Goal: Task Accomplishment & Management: Manage account settings

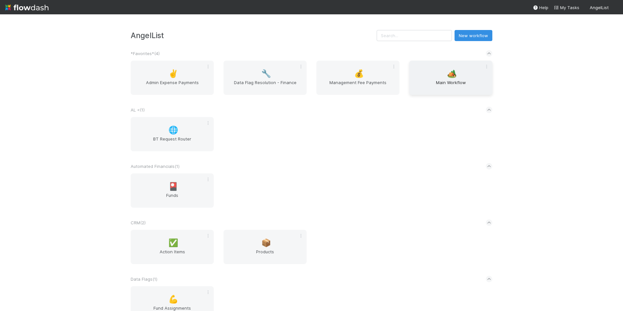
click at [439, 83] on span "Main Workflow" at bounding box center [451, 85] width 78 height 13
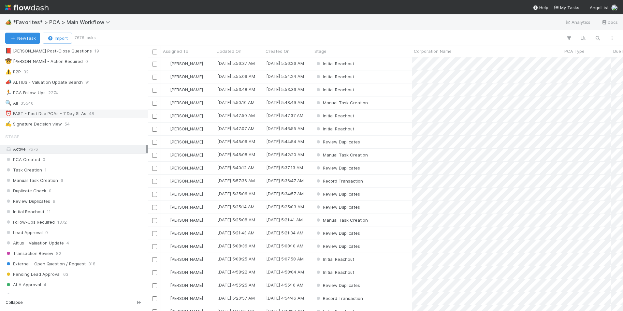
scroll to position [98, 0]
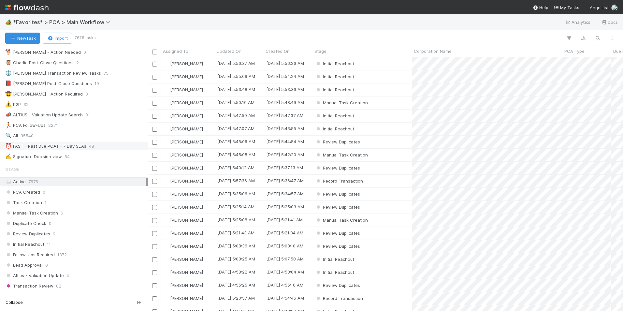
click at [94, 142] on div "⏰ FAST - Past Due PCAs - 7 Day SLAs 48" at bounding box center [74, 146] width 148 height 9
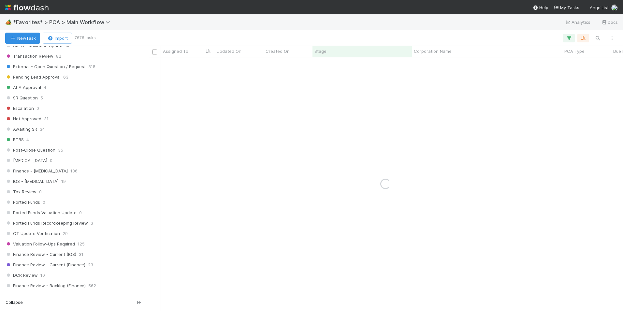
scroll to position [456, 0]
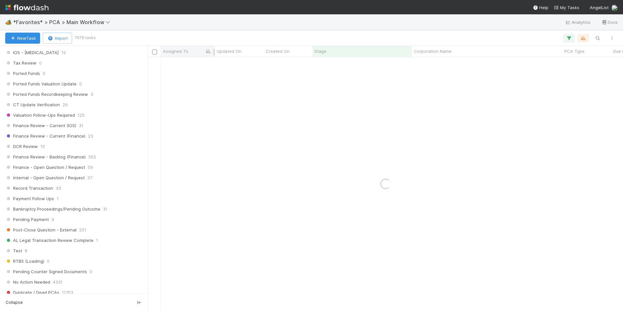
click at [189, 51] on div "Assigned To" at bounding box center [188, 51] width 50 height 7
click at [238, 37] on div "Sort A → Z Sort Z → A" at bounding box center [311, 155] width 623 height 311
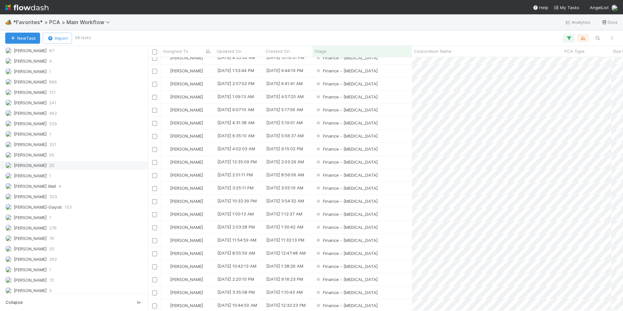
scroll to position [880, 0]
click at [49, 196] on span "79" at bounding box center [51, 196] width 5 height 8
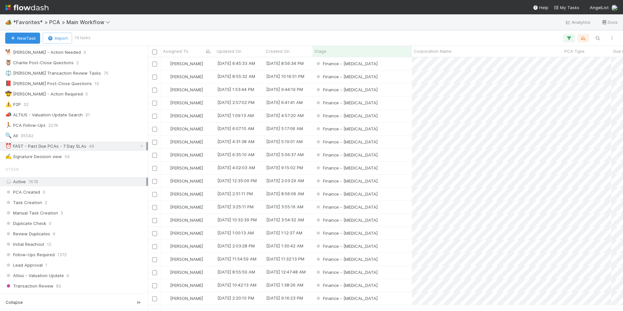
scroll to position [249, 470]
drag, startPoint x: 137, startPoint y: 147, endPoint x: 98, endPoint y: 178, distance: 50.1
click at [138, 147] on icon at bounding box center [141, 146] width 7 height 4
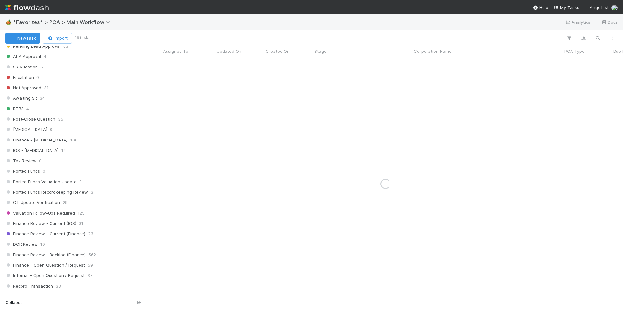
scroll to position [391, 0]
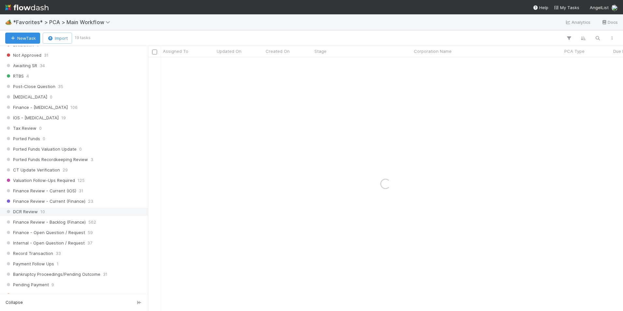
click at [42, 210] on span "10" at bounding box center [42, 212] width 5 height 8
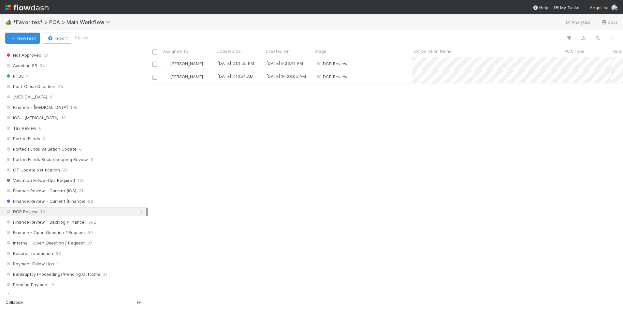
scroll to position [249, 470]
click at [371, 62] on div "DCR Review" at bounding box center [361, 63] width 99 height 13
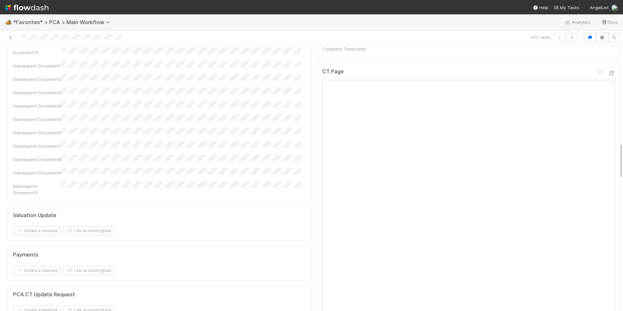
scroll to position [717, 0]
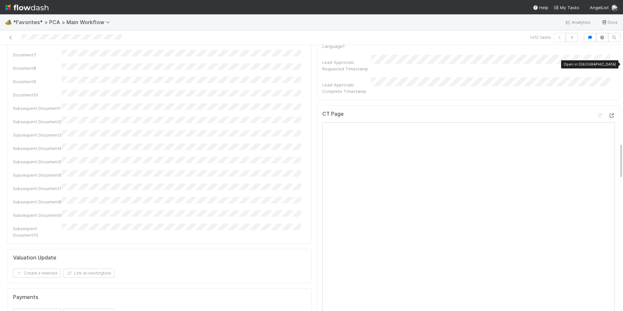
click at [608, 113] on icon at bounding box center [611, 115] width 7 height 4
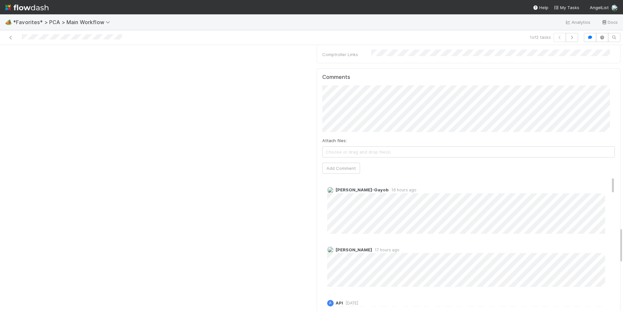
scroll to position [1205, 0]
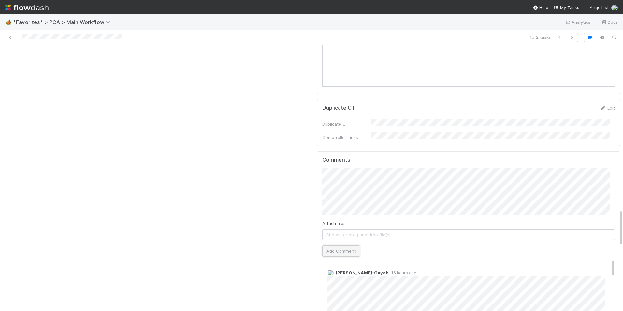
click at [335, 245] on button "Add Comment" at bounding box center [341, 250] width 38 height 11
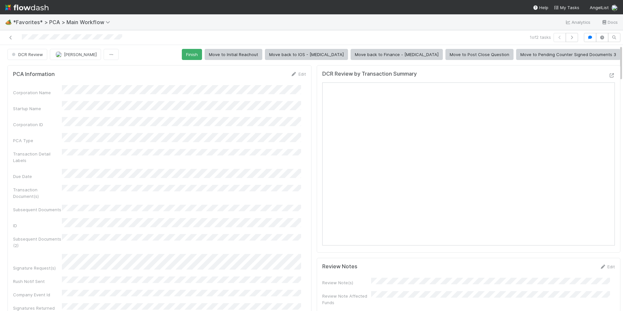
scroll to position [0, 0]
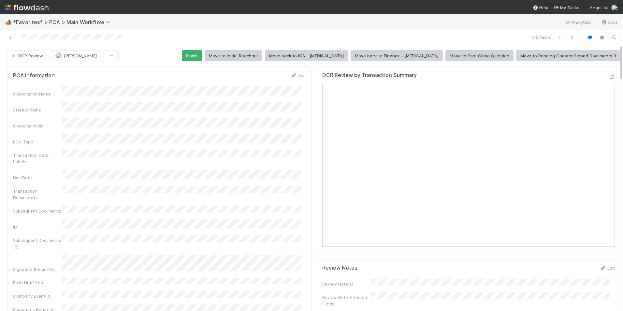
click at [202, 59] on button "Finish" at bounding box center [192, 55] width 20 height 11
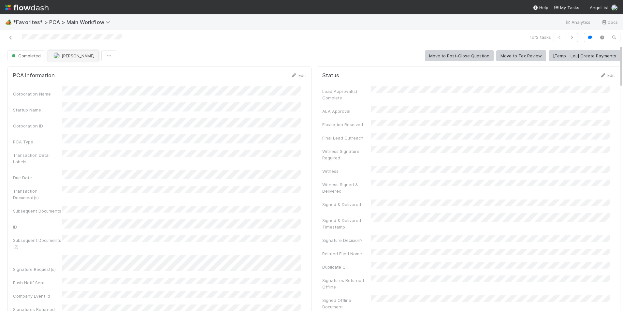
click at [66, 60] on button "[PERSON_NAME]" at bounding box center [73, 55] width 51 height 11
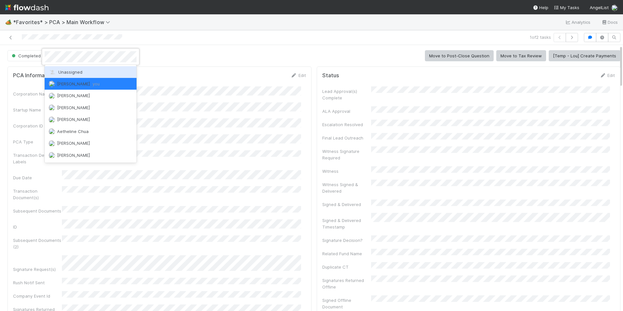
click at [74, 73] on span "Unassigned" at bounding box center [66, 71] width 34 height 5
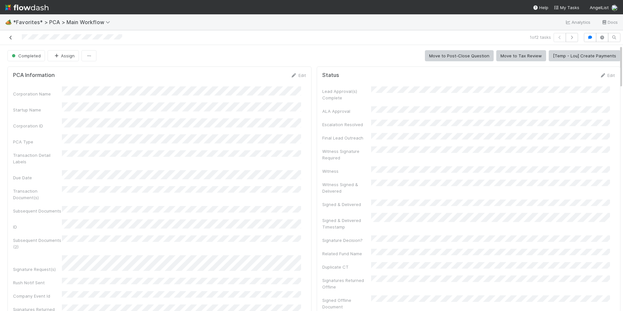
click at [10, 39] on icon at bounding box center [10, 38] width 7 height 4
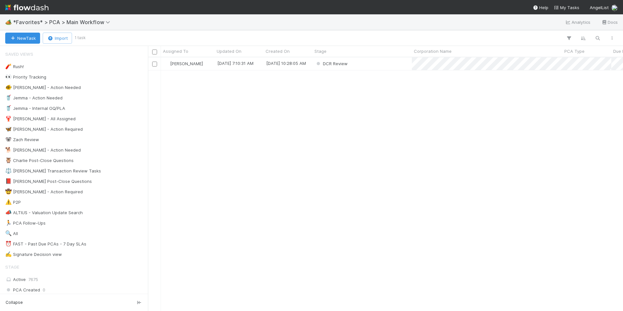
scroll to position [249, 470]
click at [374, 63] on div "DCR Review" at bounding box center [361, 63] width 99 height 13
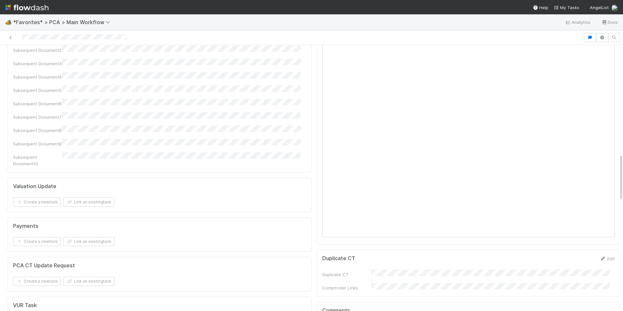
scroll to position [749, 0]
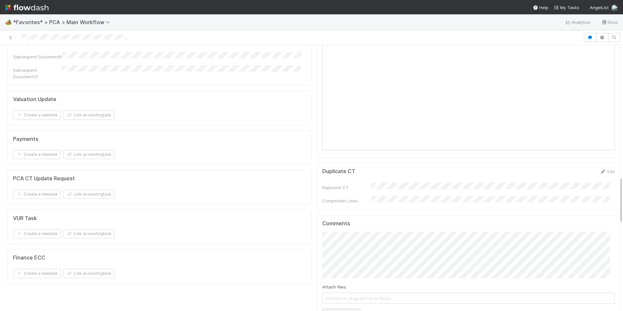
click at [332, 309] on button "Add Comment" at bounding box center [341, 314] width 38 height 11
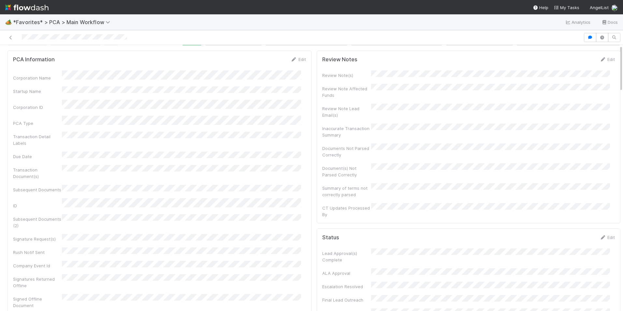
scroll to position [0, 0]
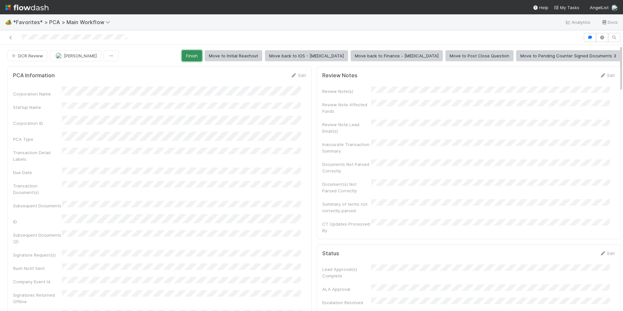
click at [202, 58] on button "Finish" at bounding box center [192, 55] width 20 height 11
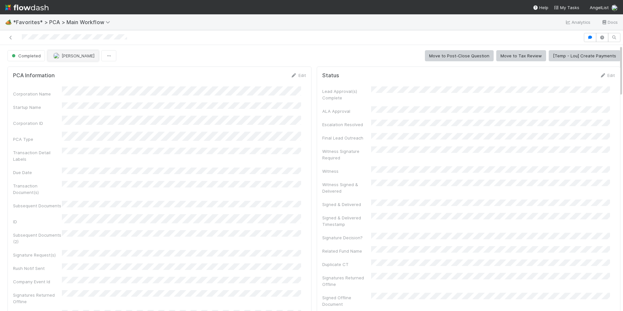
click at [63, 58] on span "[PERSON_NAME]" at bounding box center [78, 55] width 33 height 5
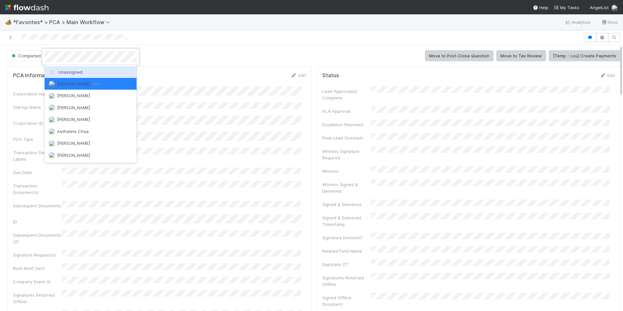
click at [66, 75] on div "Unassigned" at bounding box center [91, 72] width 92 height 12
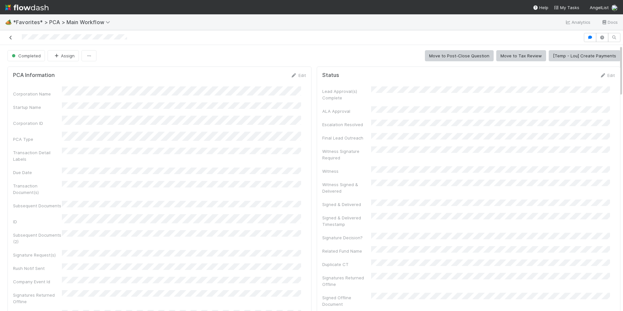
click at [12, 37] on icon at bounding box center [10, 38] width 7 height 4
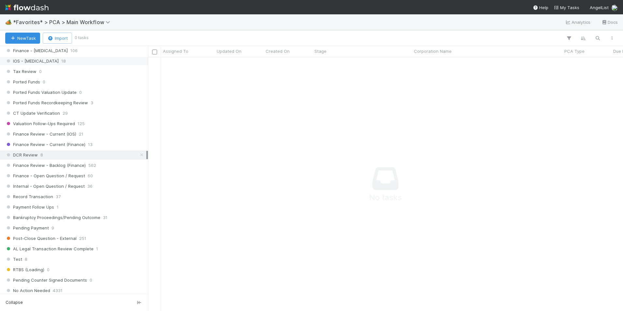
scroll to position [456, 0]
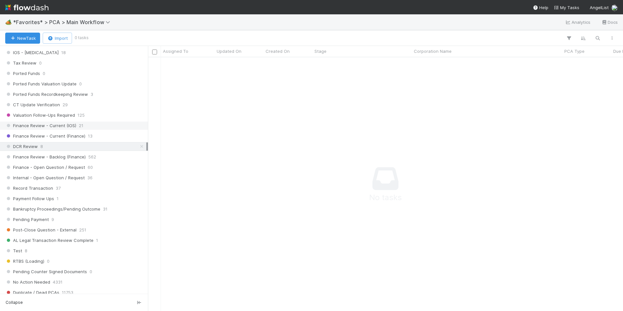
click at [76, 127] on div "Finance Review - Current (IOS) 21" at bounding box center [75, 126] width 141 height 8
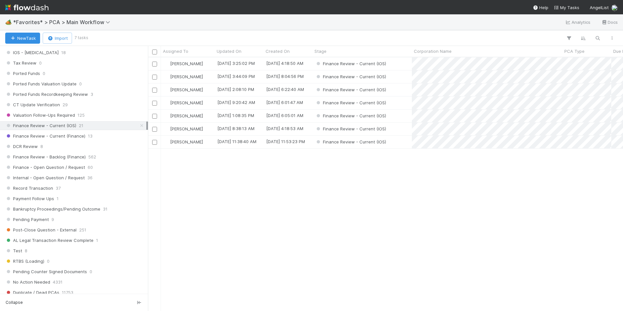
scroll to position [249, 470]
click at [207, 63] on div "[PERSON_NAME]" at bounding box center [188, 63] width 54 height 13
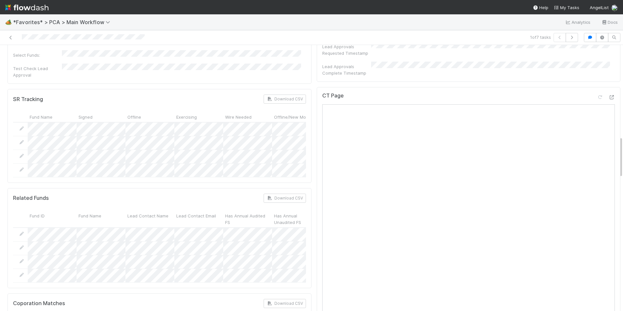
scroll to position [521, 0]
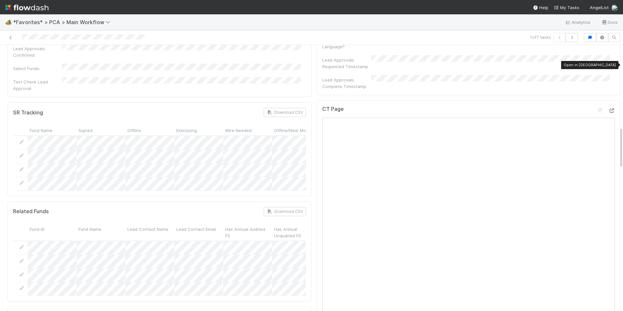
click at [608, 108] on icon at bounding box center [611, 110] width 7 height 4
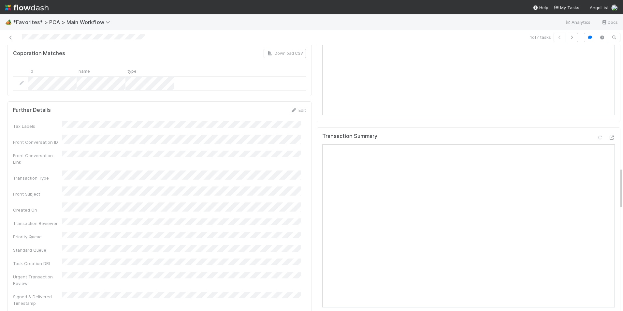
scroll to position [782, 0]
click at [608, 137] on div at bounding box center [611, 140] width 7 height 7
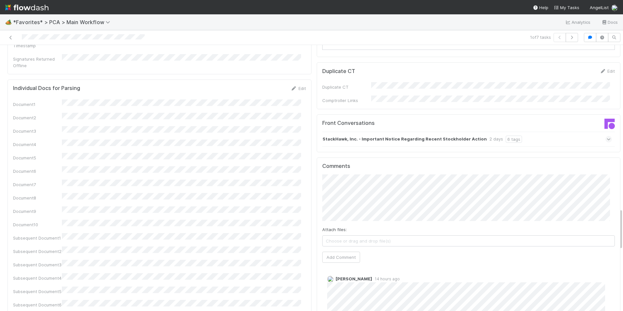
scroll to position [1043, 0]
click at [342, 251] on button "Add Comment" at bounding box center [341, 256] width 38 height 11
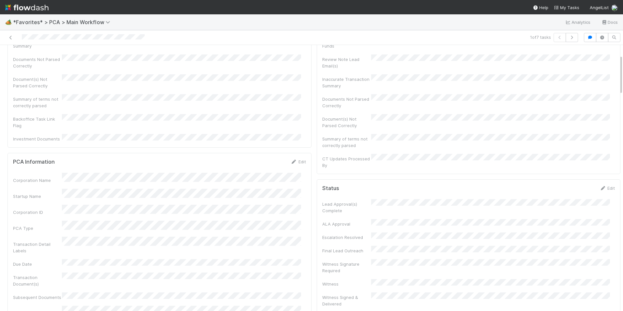
scroll to position [0, 0]
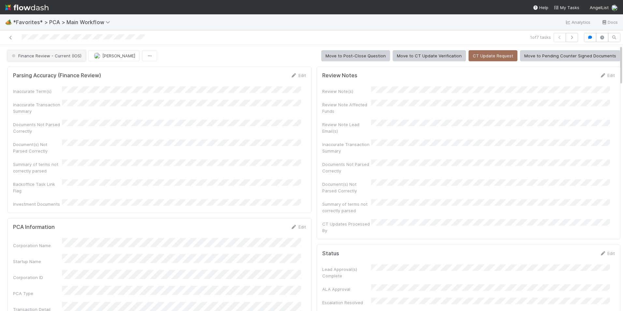
click at [62, 54] on span "Finance Review - Current (IOS)" at bounding box center [45, 55] width 71 height 5
click at [52, 69] on div "Completed" at bounding box center [51, 72] width 92 height 12
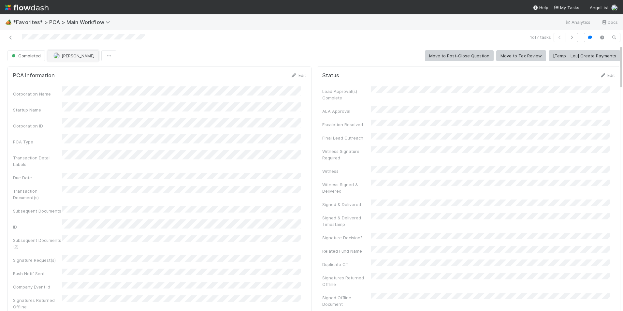
click at [69, 56] on span "[PERSON_NAME]" at bounding box center [78, 55] width 33 height 5
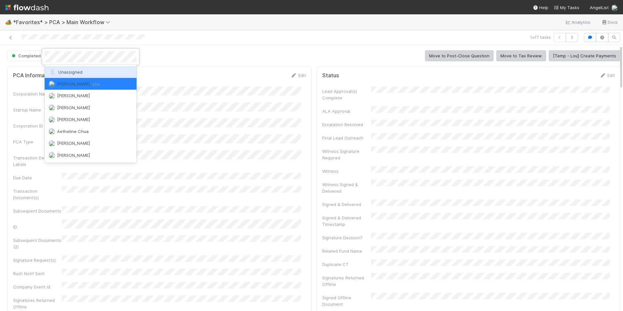
click at [81, 70] on span "Unassigned" at bounding box center [66, 71] width 34 height 5
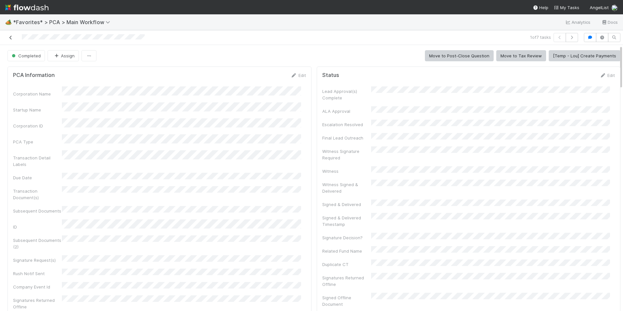
click at [12, 38] on icon at bounding box center [10, 38] width 7 height 4
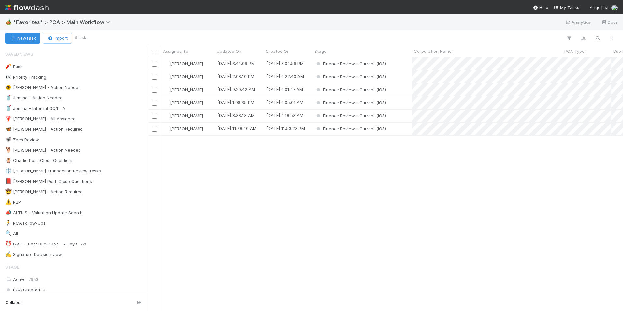
scroll to position [249, 470]
click at [195, 63] on div "[PERSON_NAME]" at bounding box center [188, 63] width 54 height 13
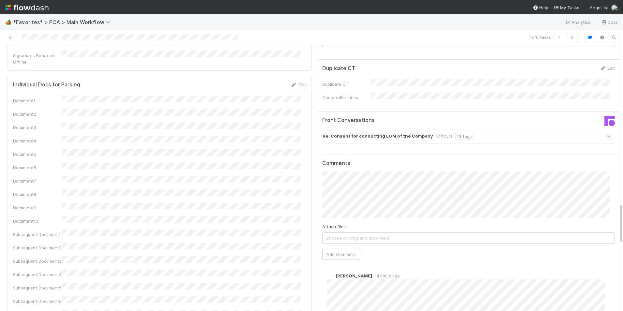
scroll to position [1043, 0]
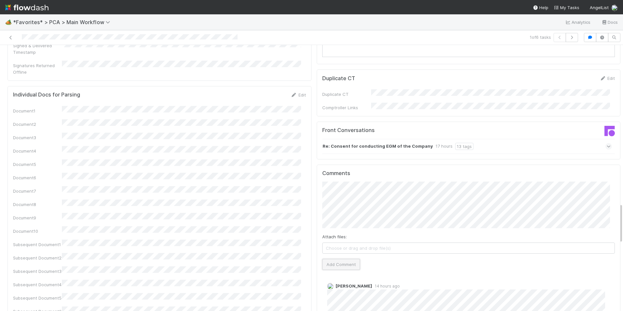
click at [329, 259] on button "Add Comment" at bounding box center [341, 264] width 38 height 11
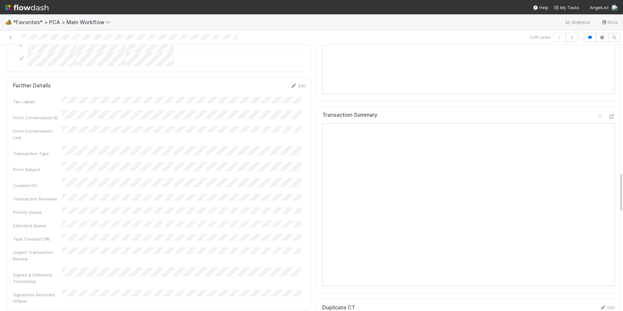
scroll to position [749, 0]
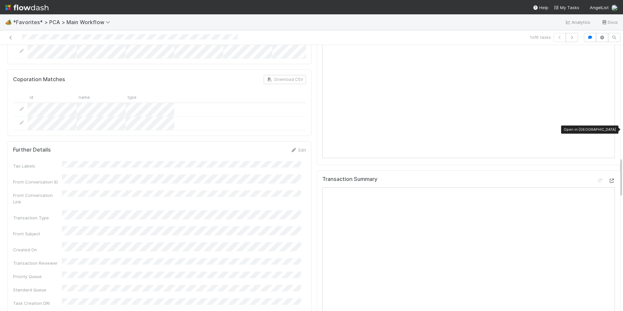
click at [608, 179] on icon at bounding box center [611, 181] width 7 height 4
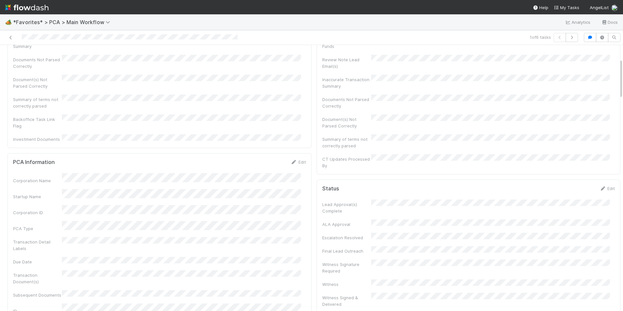
scroll to position [0, 0]
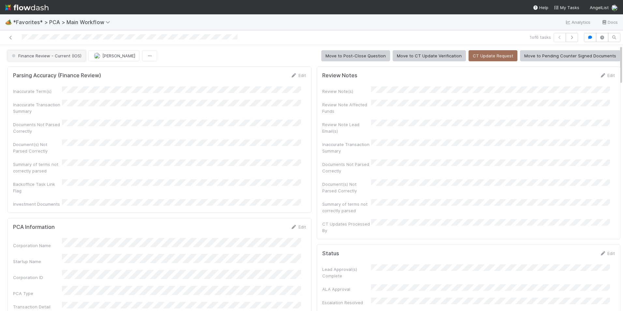
click at [62, 58] on button "Finance Review - Current (IOS)" at bounding box center [46, 55] width 78 height 11
click at [47, 89] on div "Completed" at bounding box center [51, 90] width 92 height 12
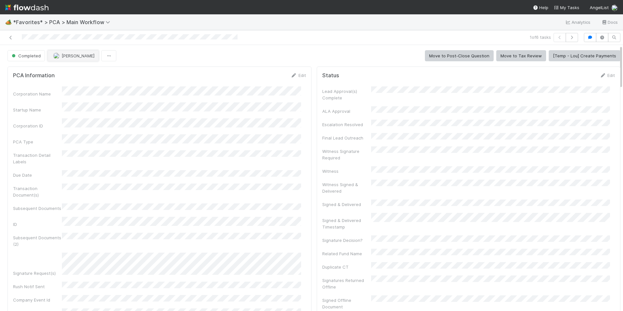
click at [68, 59] on button "[PERSON_NAME]" at bounding box center [73, 55] width 51 height 11
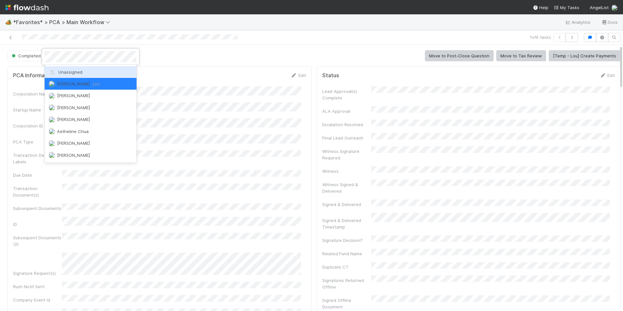
click at [73, 74] on span "Unassigned" at bounding box center [66, 71] width 34 height 5
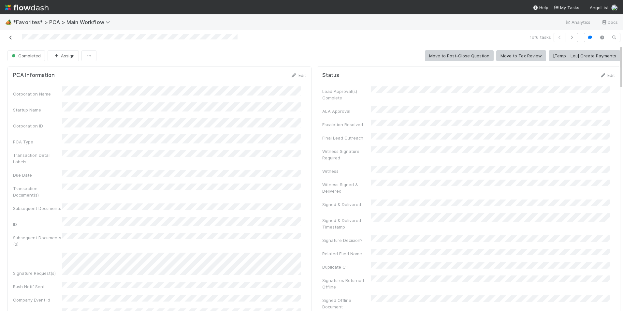
click at [11, 37] on icon at bounding box center [10, 38] width 7 height 4
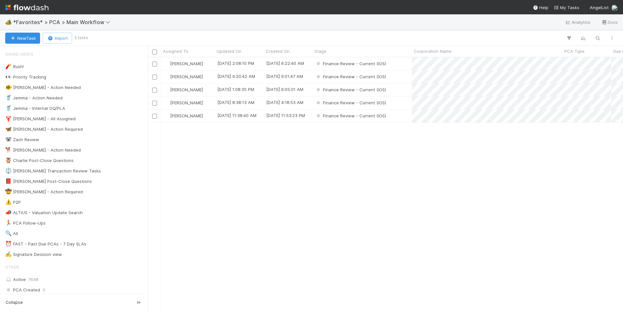
scroll to position [249, 470]
click at [396, 64] on div "Finance Review - Current (IOS)" at bounding box center [361, 63] width 99 height 13
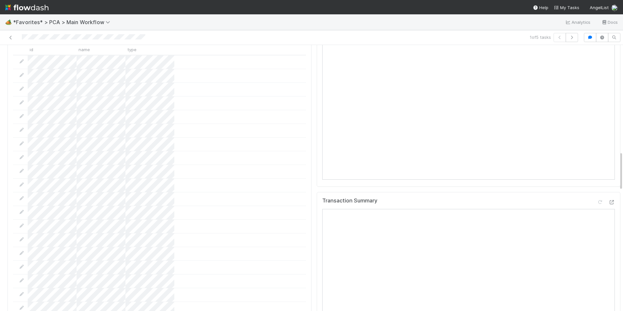
scroll to position [717, 0]
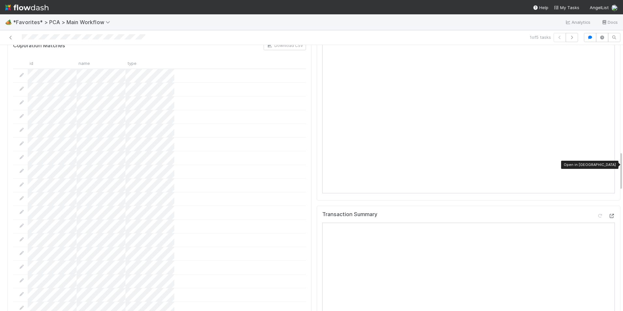
click at [608, 212] on div at bounding box center [611, 215] width 7 height 7
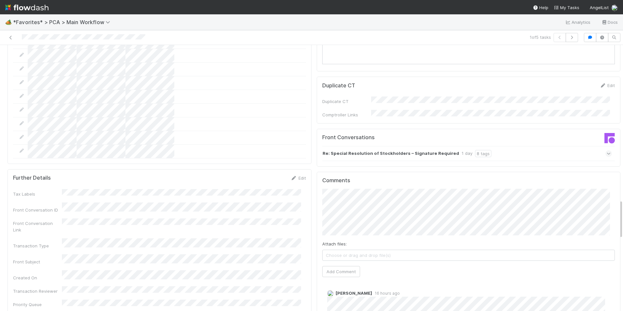
scroll to position [1043, 0]
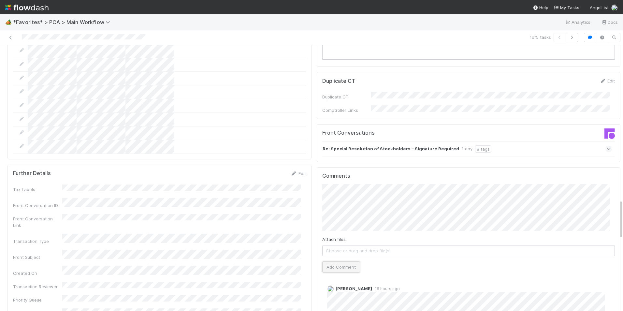
click at [325, 261] on button "Add Comment" at bounding box center [341, 266] width 38 height 11
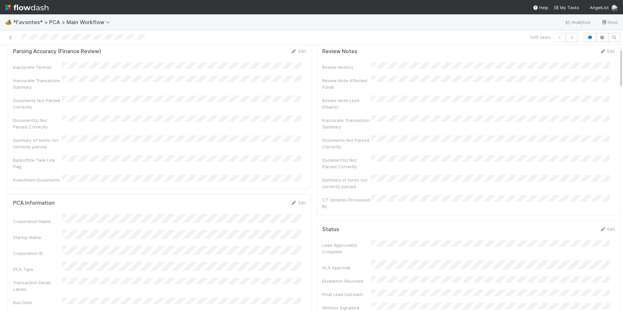
scroll to position [0, 0]
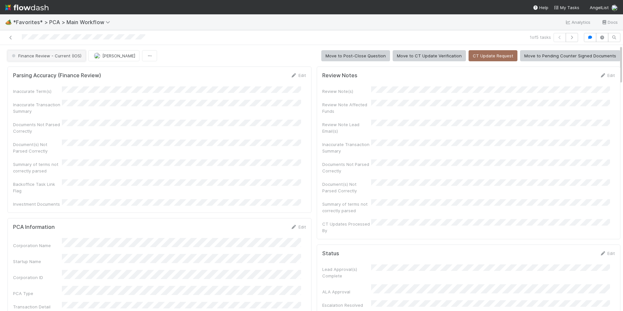
click at [47, 53] on button "Finance Review - Current (IOS)" at bounding box center [46, 55] width 78 height 11
click at [59, 87] on div "Completed" at bounding box center [51, 90] width 92 height 12
click at [92, 56] on button "[PERSON_NAME]" at bounding box center [113, 55] width 51 height 11
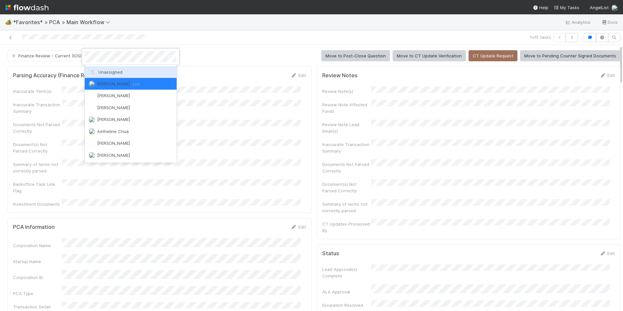
click at [106, 75] on div "Unassigned" at bounding box center [131, 72] width 92 height 12
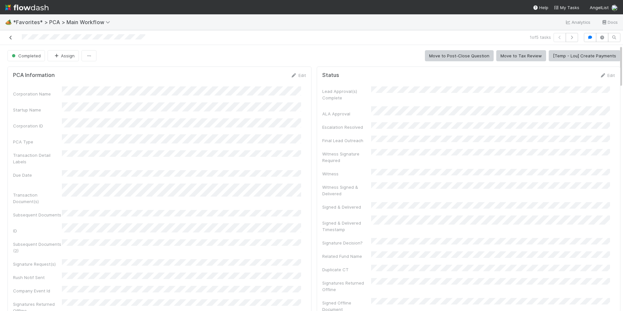
click at [13, 38] on icon at bounding box center [10, 38] width 7 height 4
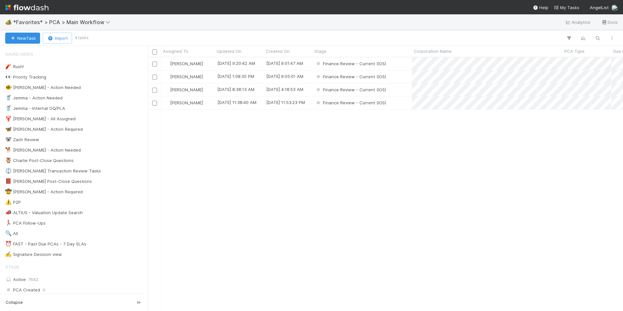
scroll to position [249, 470]
click at [208, 64] on div "[PERSON_NAME]" at bounding box center [188, 63] width 54 height 13
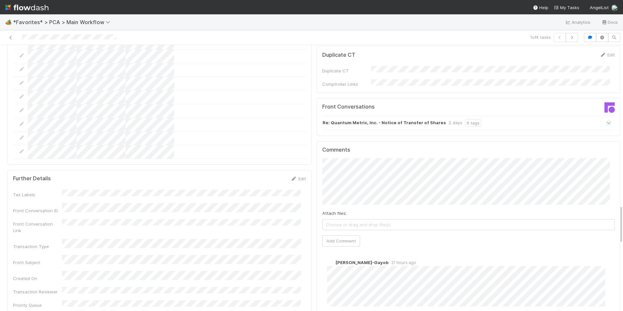
scroll to position [1043, 0]
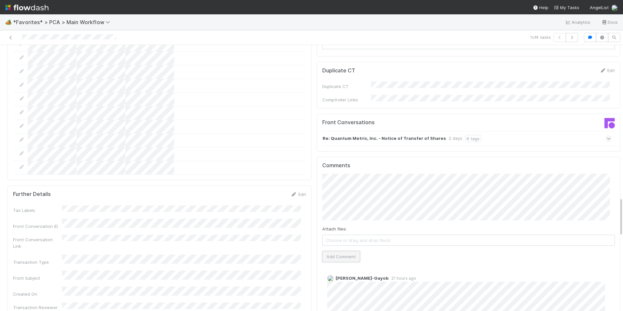
click at [337, 251] on button "Add Comment" at bounding box center [341, 256] width 38 height 11
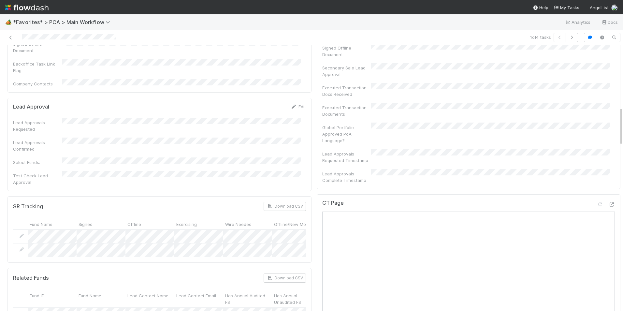
scroll to position [424, 0]
click at [608, 206] on icon at bounding box center [611, 208] width 7 height 4
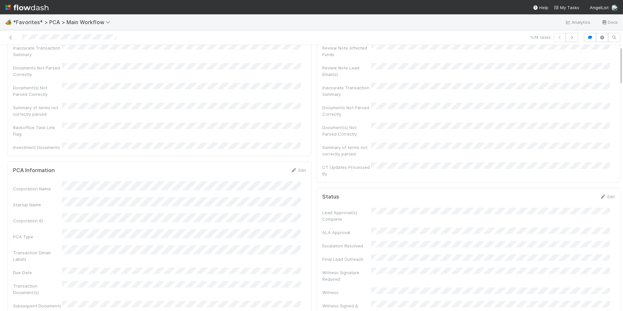
scroll to position [0, 0]
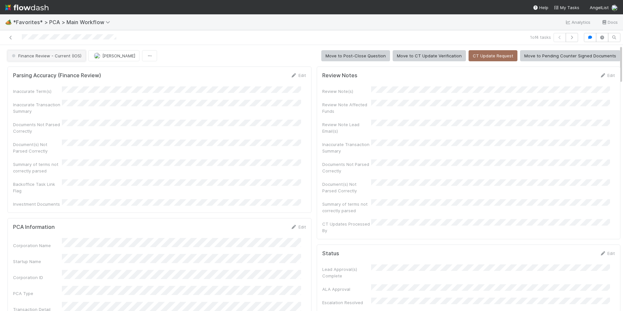
click at [67, 55] on span "Finance Review - Current (IOS)" at bounding box center [45, 55] width 71 height 5
click at [75, 73] on div "Completed" at bounding box center [51, 72] width 92 height 12
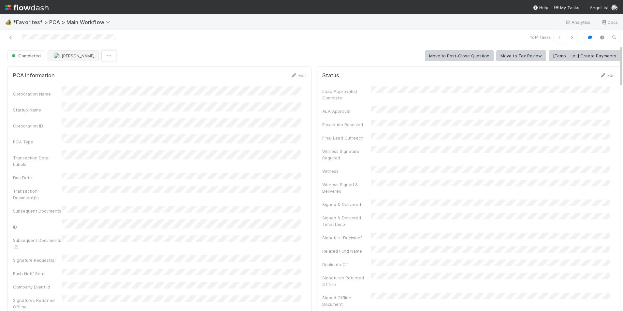
click at [106, 58] on icon "button" at bounding box center [109, 56] width 7 height 4
click at [62, 57] on div "Duplicate Delete" at bounding box center [311, 155] width 623 height 311
click at [64, 58] on span "[PERSON_NAME]" at bounding box center [78, 55] width 33 height 5
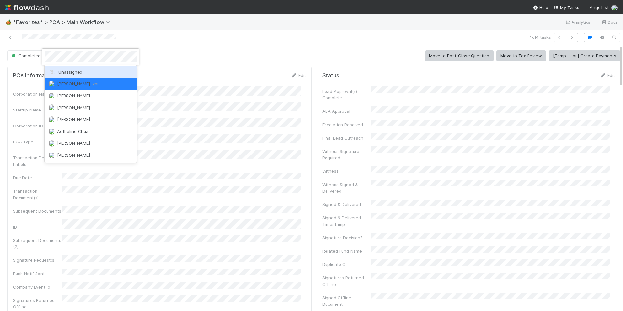
click at [74, 69] on span "Unassigned" at bounding box center [66, 71] width 34 height 5
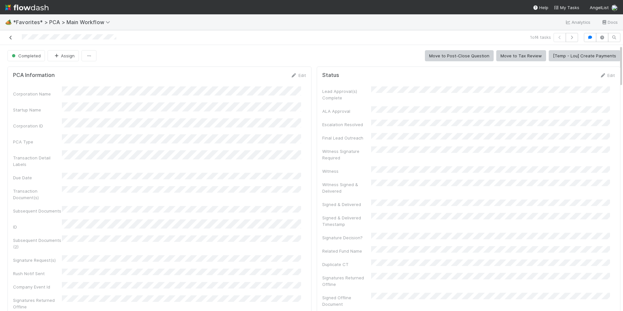
click at [11, 37] on icon at bounding box center [10, 38] width 7 height 4
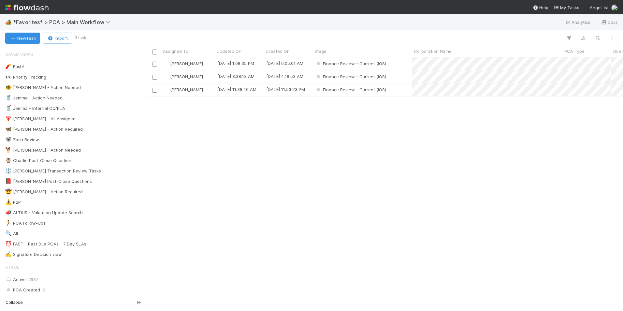
scroll to position [249, 470]
click at [203, 64] on div "[PERSON_NAME]" at bounding box center [188, 63] width 54 height 13
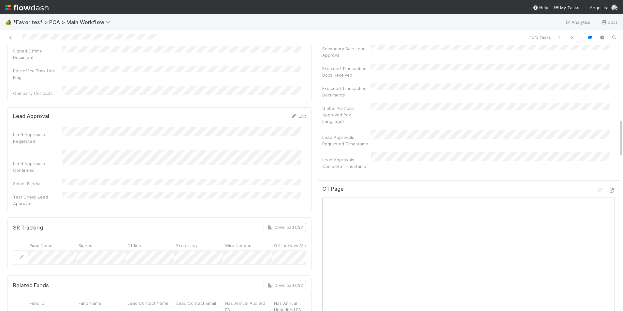
scroll to position [424, 0]
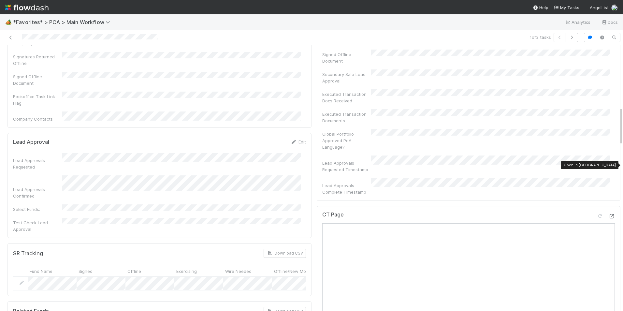
click at [608, 214] on icon at bounding box center [611, 216] width 7 height 4
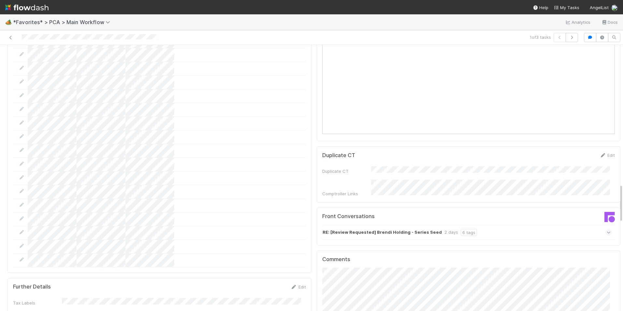
scroll to position [1043, 0]
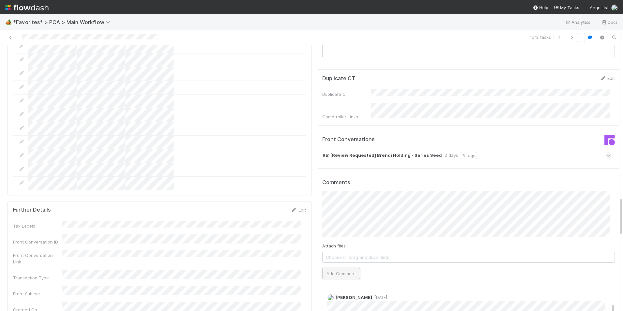
click at [339, 268] on button "Add Comment" at bounding box center [341, 273] width 38 height 11
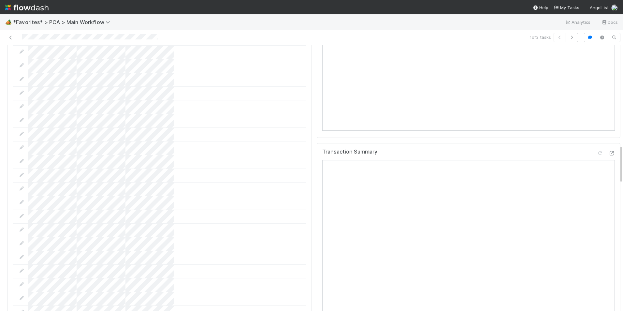
scroll to position [684, 0]
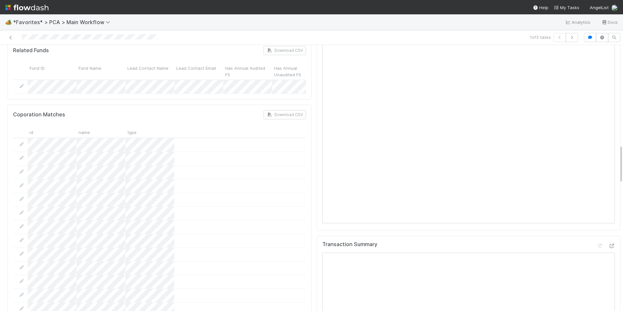
click at [608, 244] on icon at bounding box center [611, 246] width 7 height 4
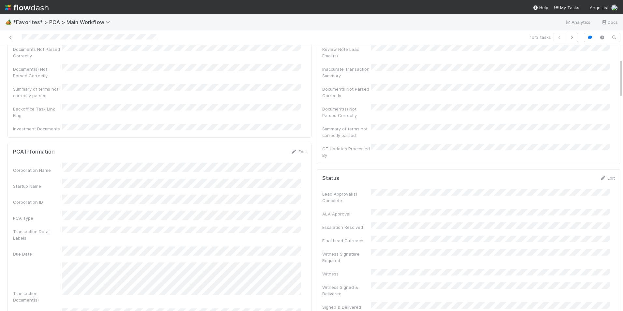
scroll to position [0, 0]
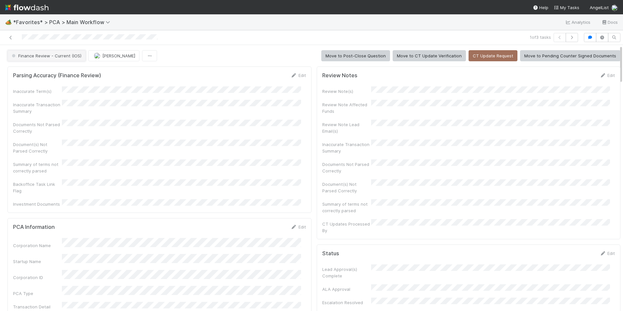
click at [56, 58] on span "Finance Review - Current (IOS)" at bounding box center [45, 55] width 71 height 5
click at [43, 71] on div "Completed" at bounding box center [51, 72] width 92 height 12
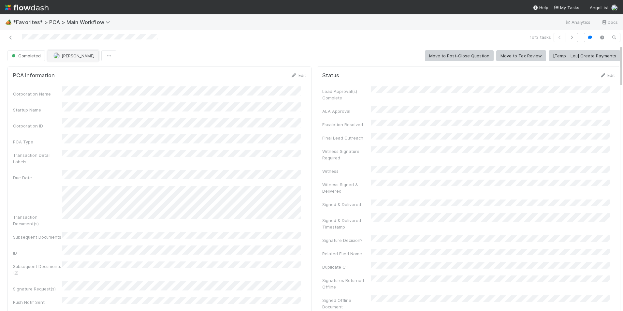
click at [66, 54] on span "[PERSON_NAME]" at bounding box center [78, 55] width 33 height 5
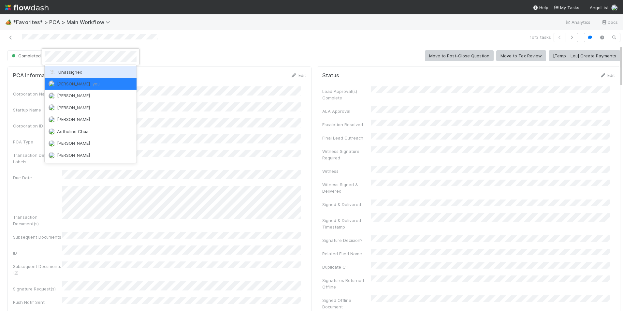
click at [79, 72] on span "Unassigned" at bounding box center [66, 71] width 34 height 5
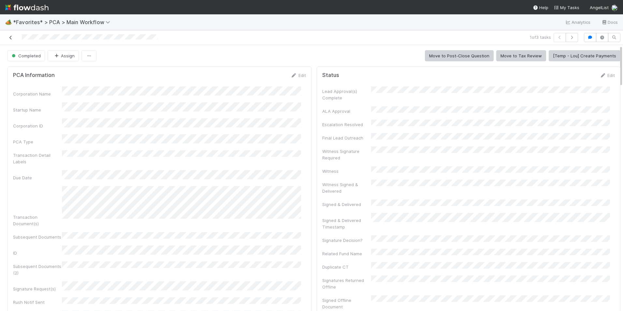
click at [11, 36] on icon at bounding box center [10, 38] width 7 height 4
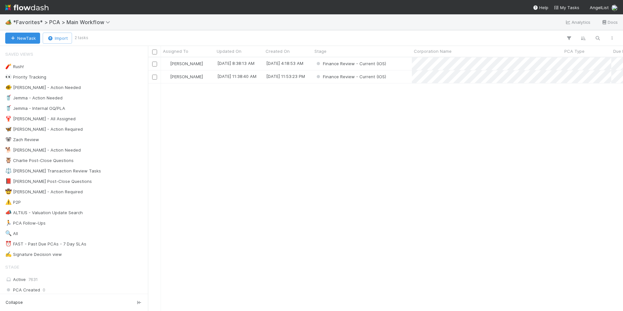
scroll to position [249, 470]
click at [202, 64] on div "[PERSON_NAME]" at bounding box center [188, 63] width 54 height 13
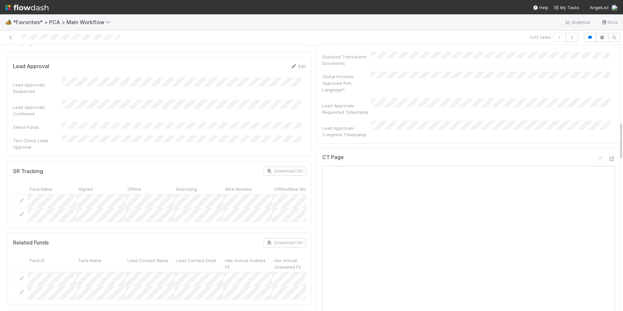
scroll to position [489, 0]
click at [608, 158] on icon at bounding box center [611, 160] width 7 height 4
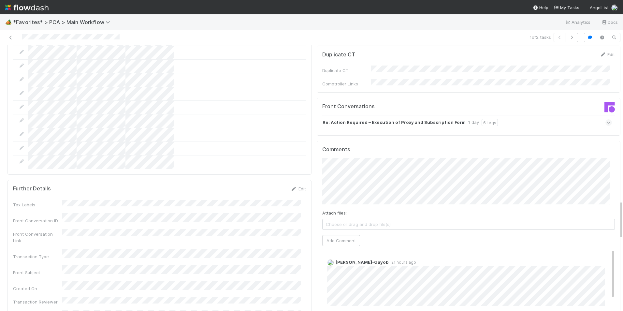
scroll to position [1075, 0]
click at [336, 235] on button "Add Comment" at bounding box center [341, 240] width 38 height 11
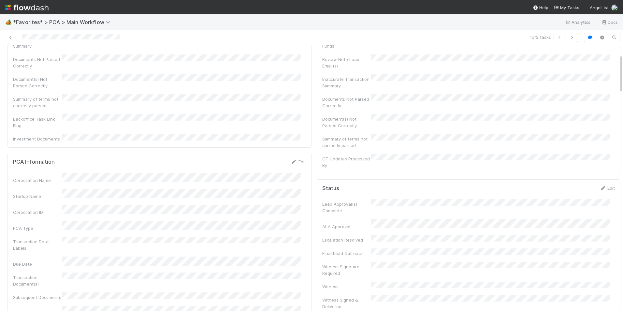
scroll to position [0, 0]
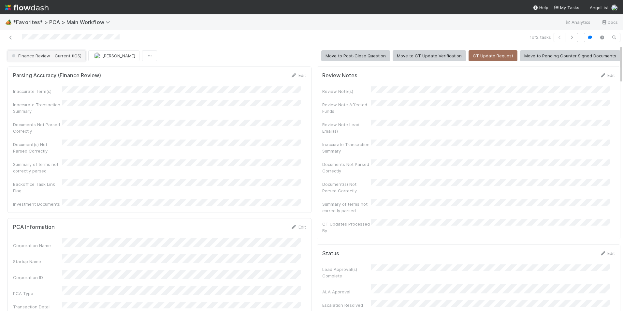
click at [61, 56] on span "Finance Review - Current (IOS)" at bounding box center [45, 55] width 71 height 5
click at [45, 70] on div "Completed" at bounding box center [51, 72] width 92 height 12
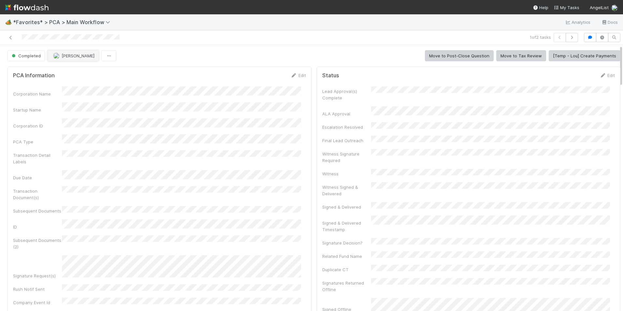
click at [64, 61] on button "[PERSON_NAME]" at bounding box center [73, 55] width 51 height 11
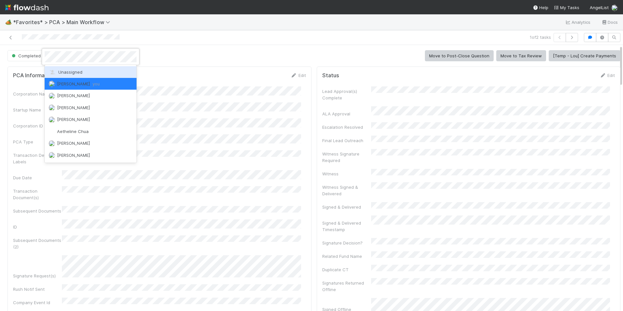
click at [66, 68] on div "Unassigned" at bounding box center [91, 72] width 92 height 12
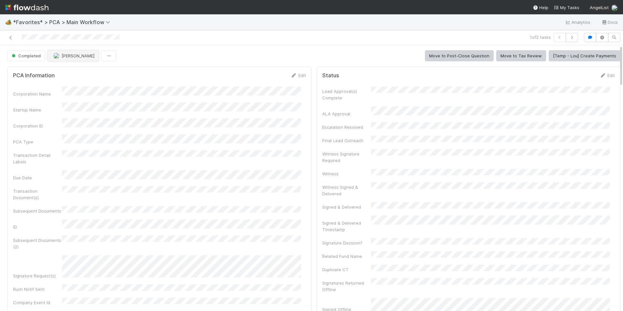
click at [68, 59] on button "[PERSON_NAME]" at bounding box center [73, 55] width 51 height 11
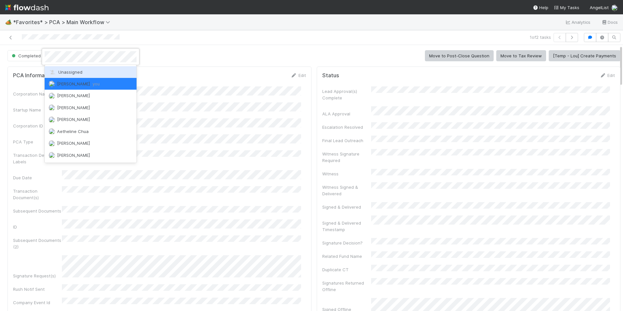
click at [74, 70] on span "Unassigned" at bounding box center [66, 71] width 34 height 5
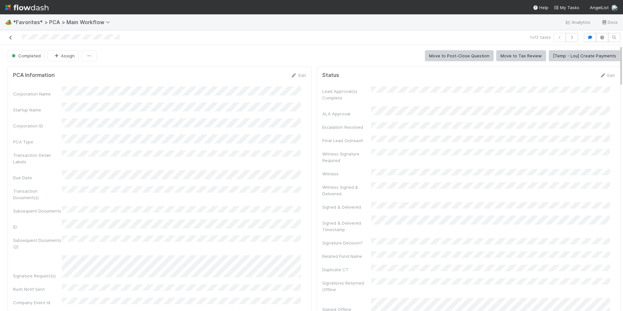
click at [10, 36] on icon at bounding box center [10, 38] width 7 height 4
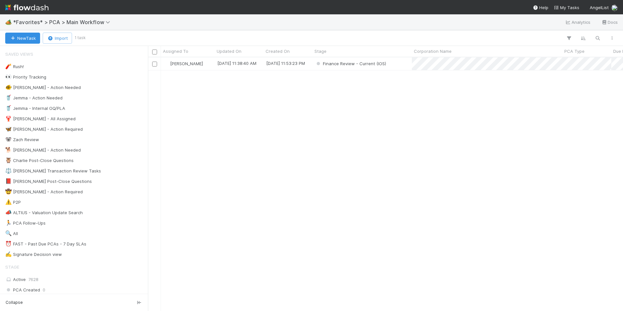
scroll to position [249, 470]
click at [191, 65] on div "[PERSON_NAME]" at bounding box center [188, 63] width 54 height 13
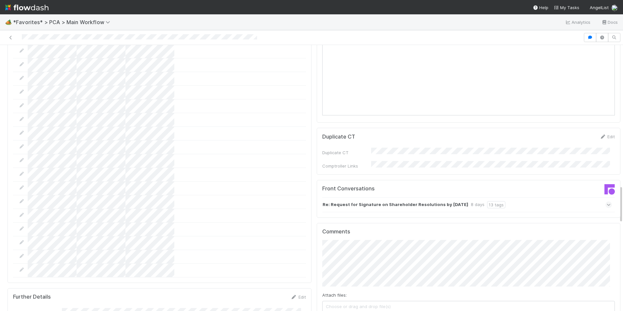
scroll to position [977, 0]
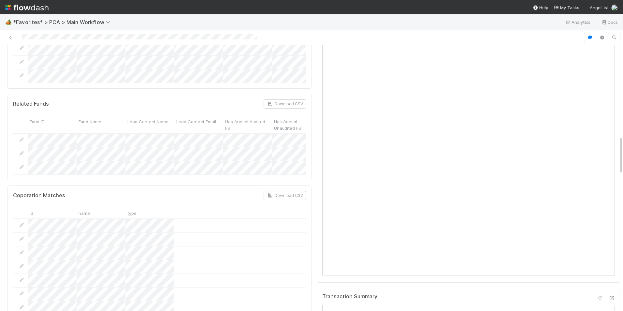
scroll to position [652, 0]
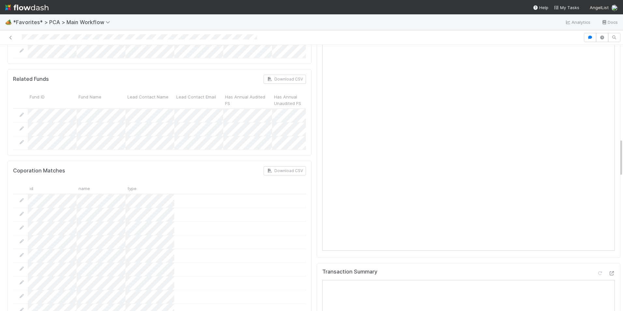
click at [603, 268] on div "Transaction Summary Open in New Tab" at bounding box center [468, 274] width 293 height 12
click at [608, 271] on icon at bounding box center [611, 273] width 7 height 4
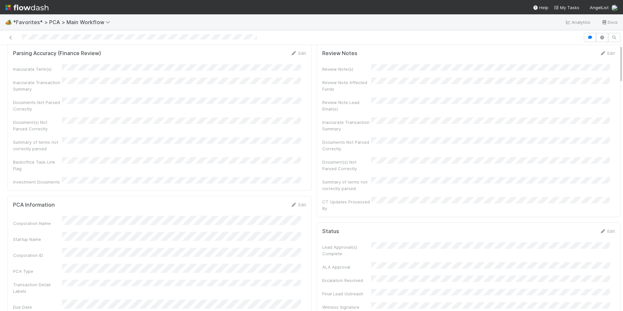
scroll to position [0, 0]
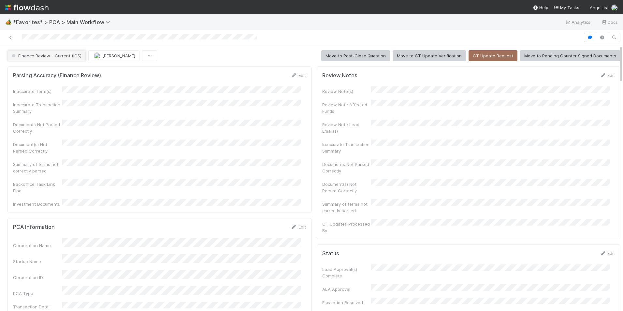
click at [52, 53] on button "Finance Review - Current (IOS)" at bounding box center [46, 55] width 78 height 11
click at [50, 72] on div "Completed" at bounding box center [51, 72] width 92 height 12
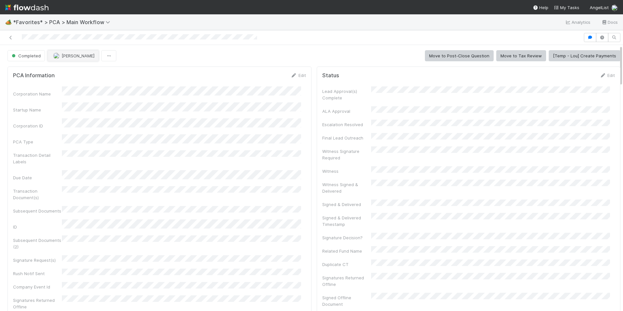
click at [73, 55] on span "[PERSON_NAME]" at bounding box center [78, 55] width 33 height 5
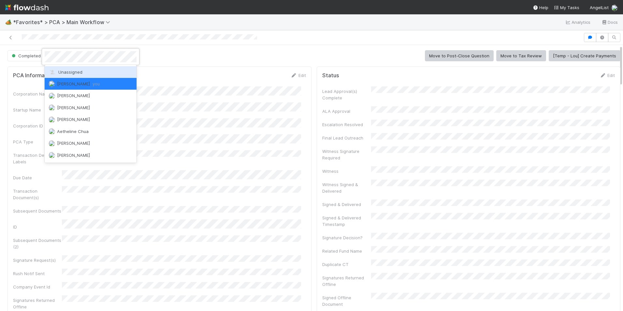
click at [83, 70] on div "Unassigned" at bounding box center [91, 72] width 92 height 12
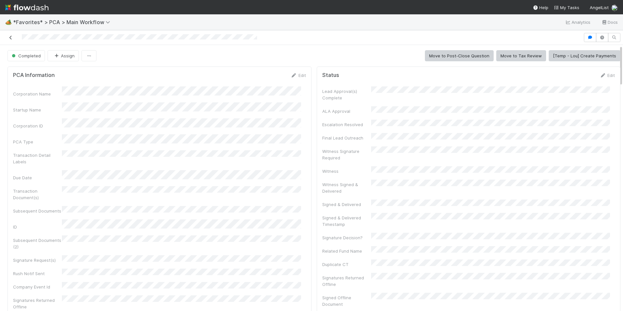
click at [9, 35] on link at bounding box center [10, 37] width 7 height 7
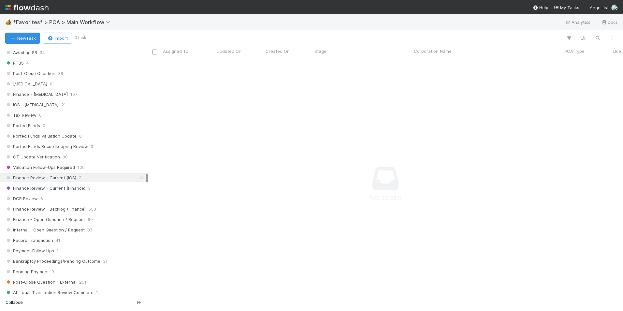
scroll to position [424, 0]
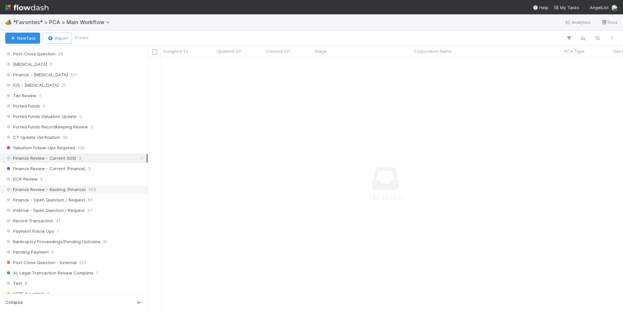
click at [94, 190] on span "553" at bounding box center [92, 189] width 8 height 8
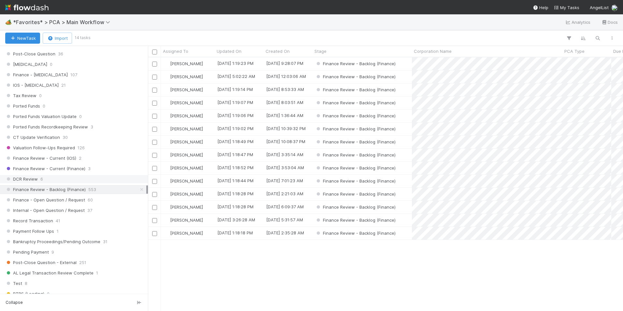
scroll to position [249, 470]
click at [402, 166] on div "Finance Review - Backlog (Finance)" at bounding box center [361, 168] width 99 height 13
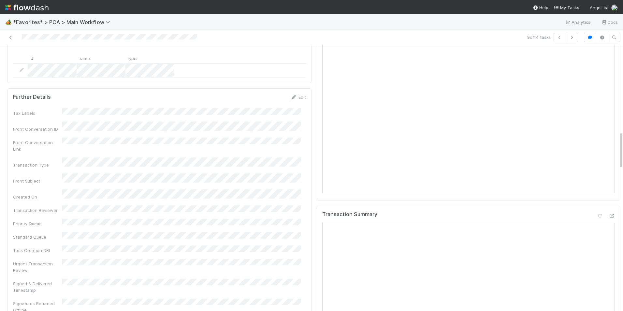
scroll to position [717, 0]
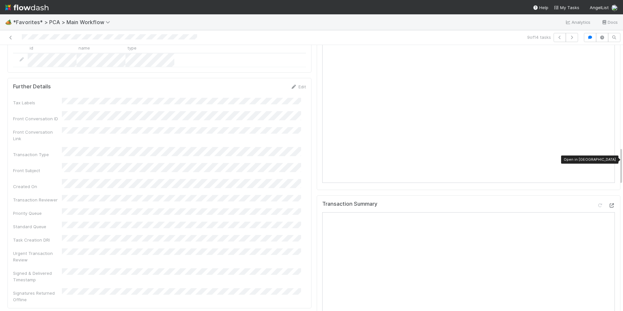
click at [608, 203] on icon at bounding box center [611, 205] width 7 height 4
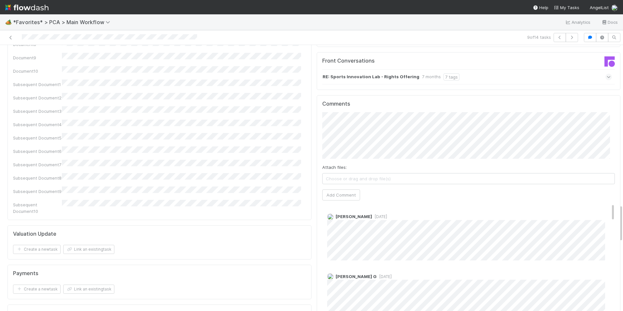
scroll to position [1043, 0]
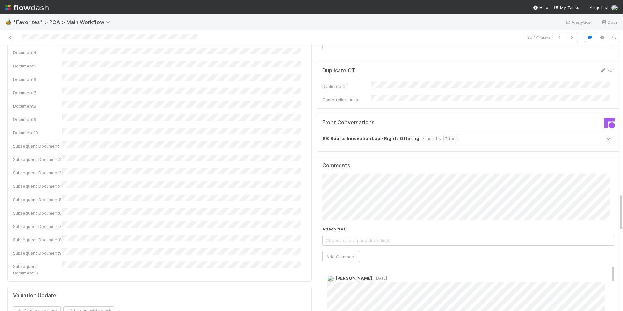
click at [338, 251] on button "Add Comment" at bounding box center [341, 256] width 38 height 11
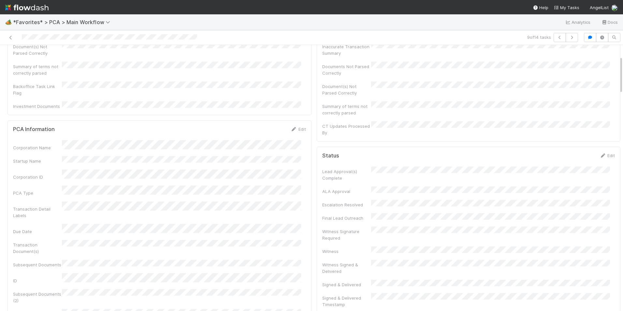
scroll to position [0, 0]
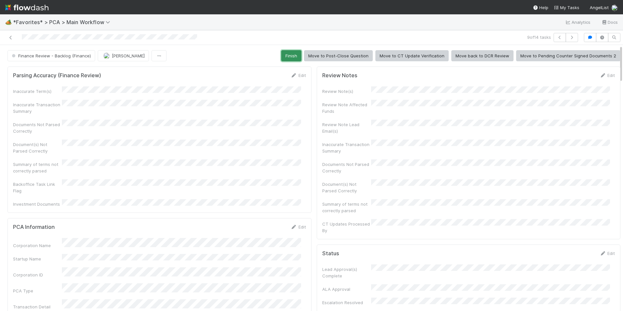
click at [281, 56] on button "Finish" at bounding box center [291, 55] width 20 height 11
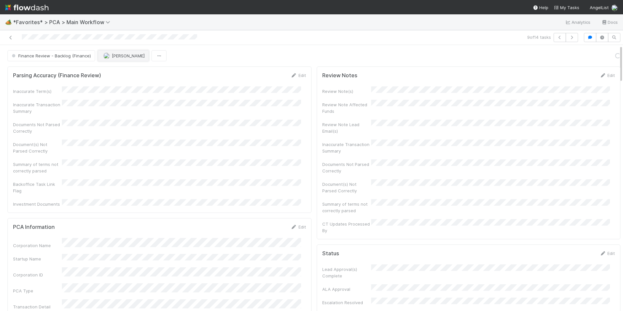
click at [117, 58] on span "[PERSON_NAME]" at bounding box center [128, 55] width 33 height 5
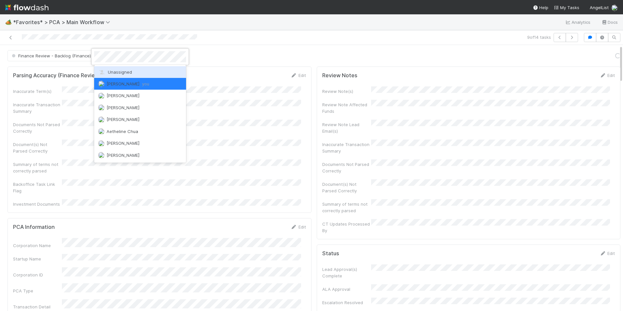
click at [128, 72] on span "Unassigned" at bounding box center [115, 71] width 34 height 5
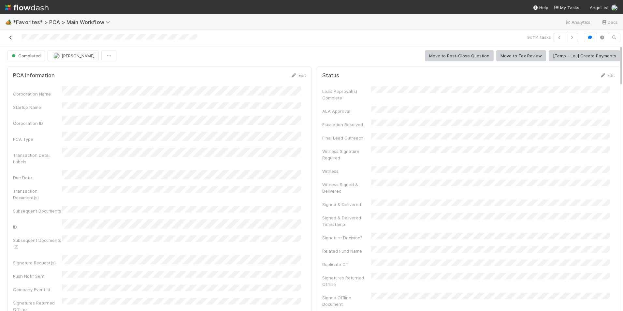
click at [11, 39] on icon at bounding box center [10, 38] width 7 height 4
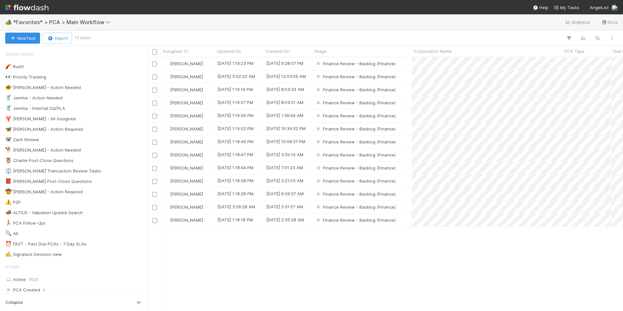
scroll to position [249, 470]
click at [402, 61] on div "Finance Review - Backlog (Finance)" at bounding box center [361, 63] width 99 height 13
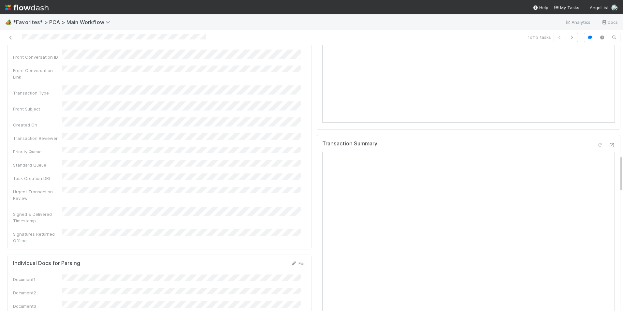
scroll to position [782, 0]
click at [608, 143] on icon at bounding box center [611, 145] width 7 height 4
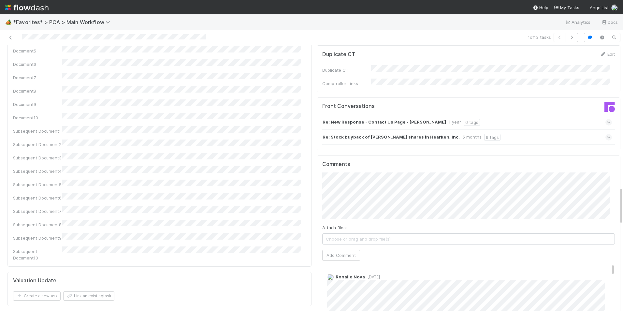
scroll to position [1010, 0]
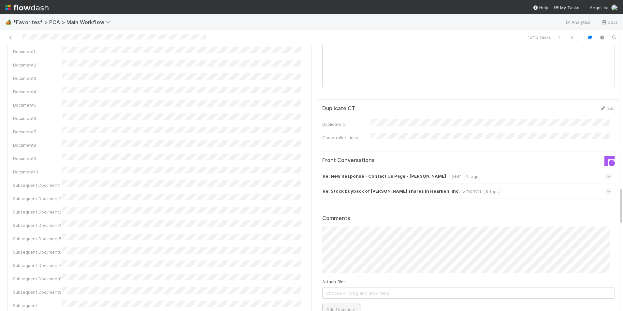
click at [325, 304] on button "Add Comment" at bounding box center [341, 309] width 38 height 11
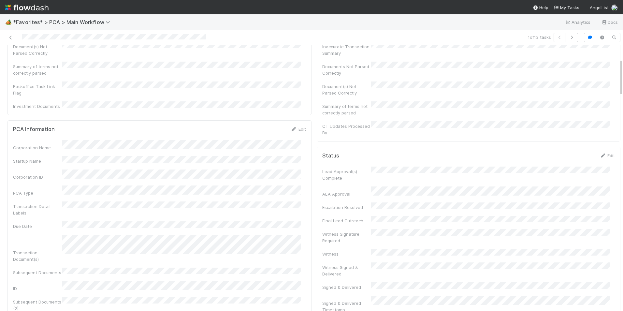
scroll to position [0, 0]
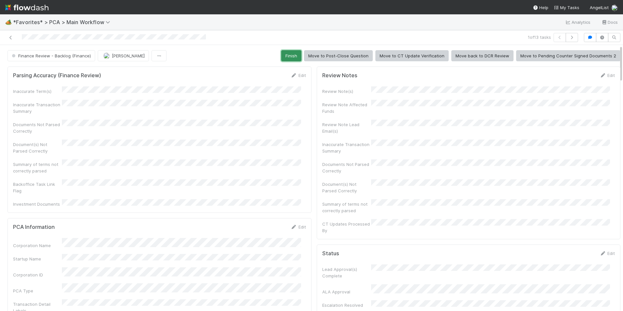
click at [283, 55] on button "Finish" at bounding box center [291, 55] width 20 height 11
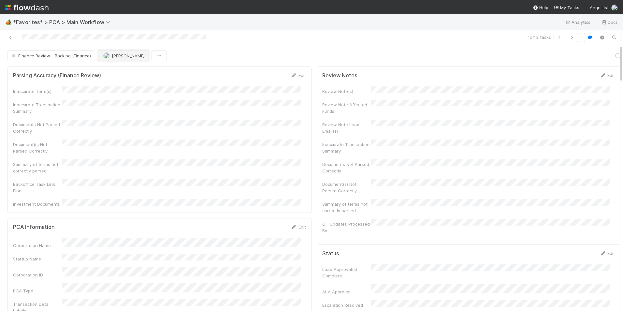
click at [121, 55] on span "[PERSON_NAME]" at bounding box center [128, 55] width 33 height 5
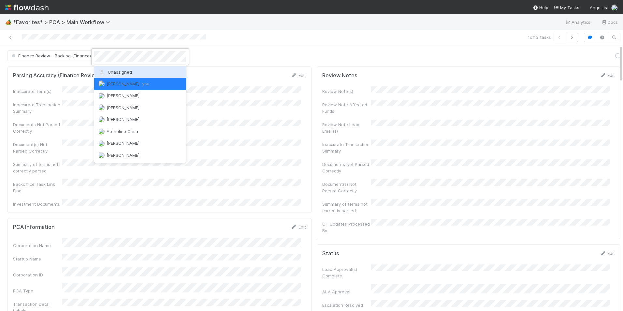
click at [126, 67] on div "Unassigned" at bounding box center [140, 72] width 92 height 12
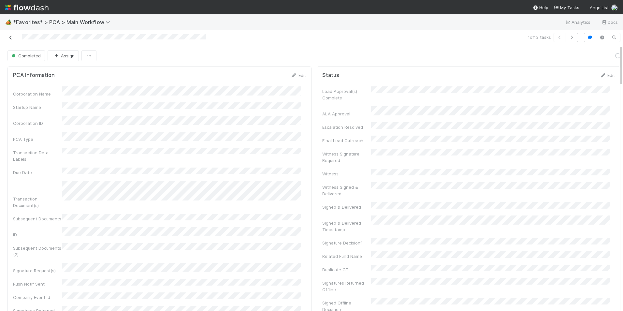
click at [12, 37] on icon at bounding box center [10, 38] width 7 height 4
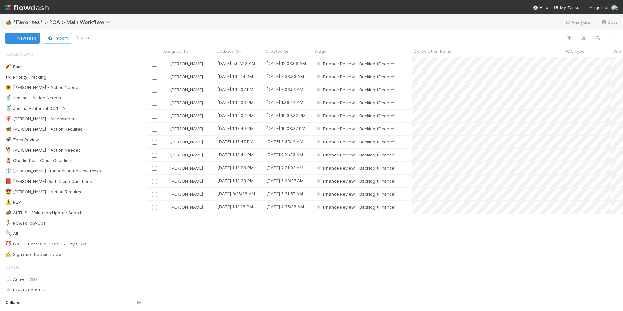
scroll to position [249, 470]
click at [403, 64] on div "Finance Review - Backlog (Finance)" at bounding box center [361, 63] width 99 height 13
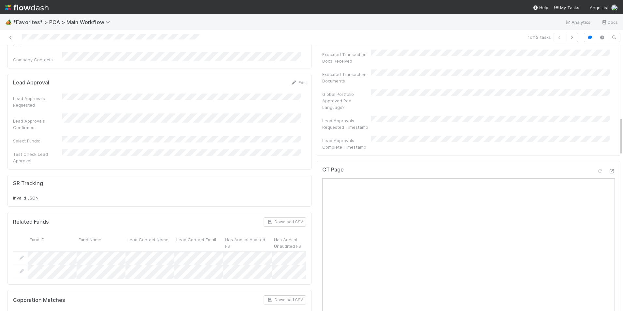
scroll to position [424, 0]
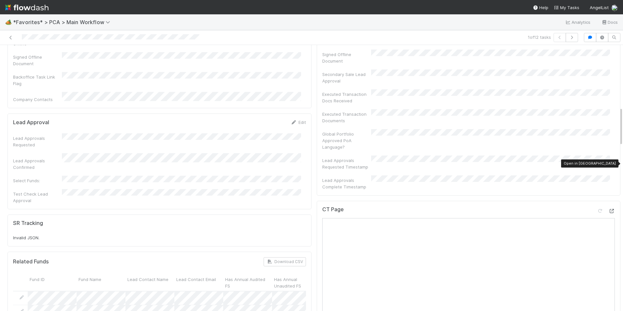
click at [608, 209] on icon at bounding box center [611, 211] width 7 height 4
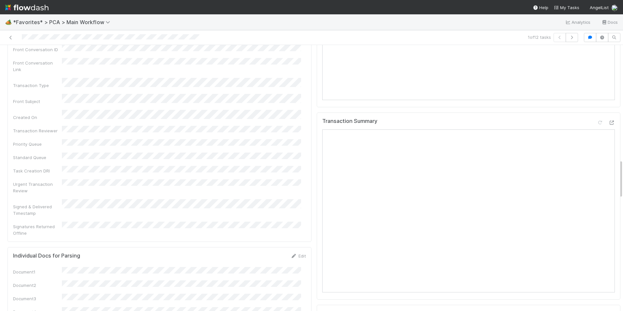
scroll to position [782, 0]
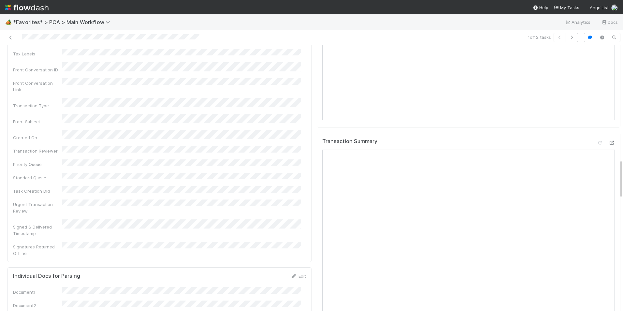
click at [608, 141] on icon at bounding box center [611, 143] width 7 height 4
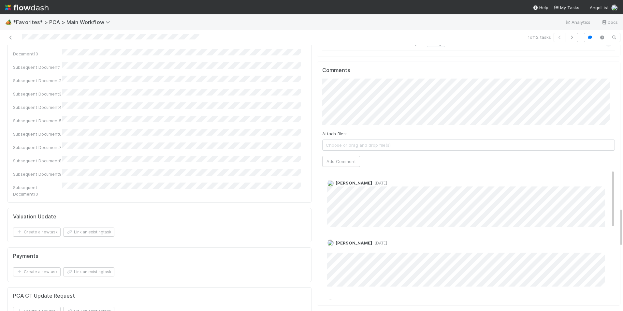
scroll to position [1043, 0]
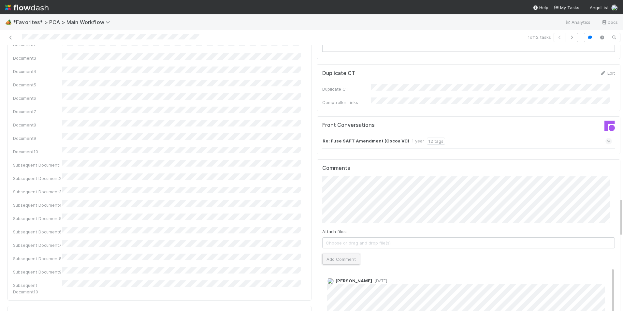
click at [343, 253] on button "Add Comment" at bounding box center [341, 258] width 38 height 11
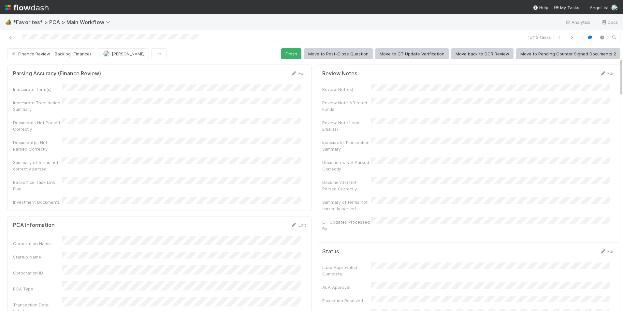
scroll to position [0, 0]
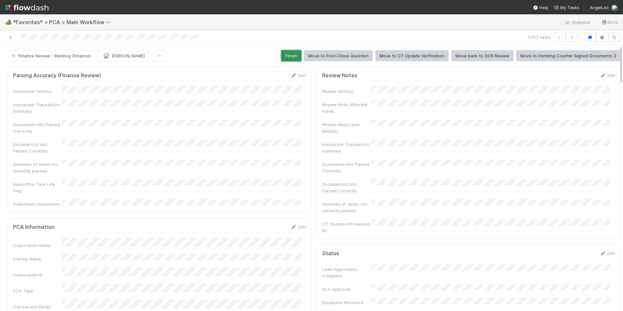
click at [288, 55] on button "Finish" at bounding box center [291, 55] width 20 height 11
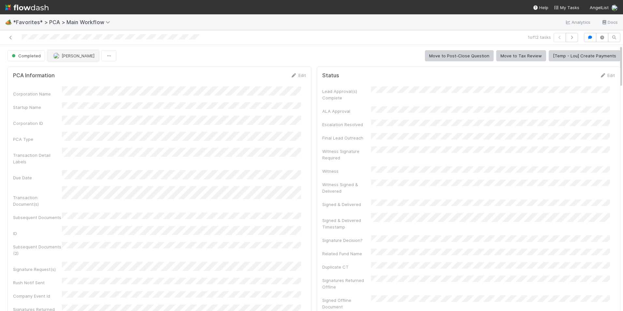
click at [67, 55] on span "[PERSON_NAME]" at bounding box center [78, 55] width 33 height 5
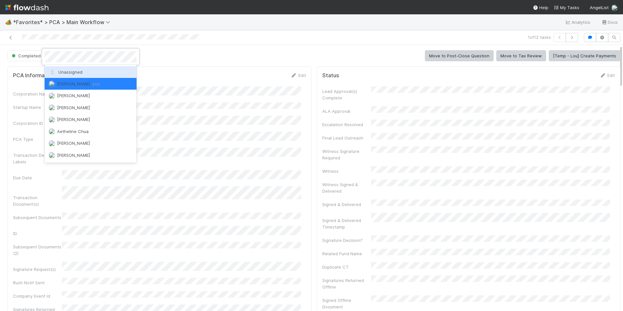
click at [77, 66] on div "Unassigned" at bounding box center [91, 72] width 92 height 12
click at [77, 66] on div "PCA Information Edit Corporation Name Startup Name Corporation ID PCA Type Tran…" at bounding box center [159, 223] width 304 height 314
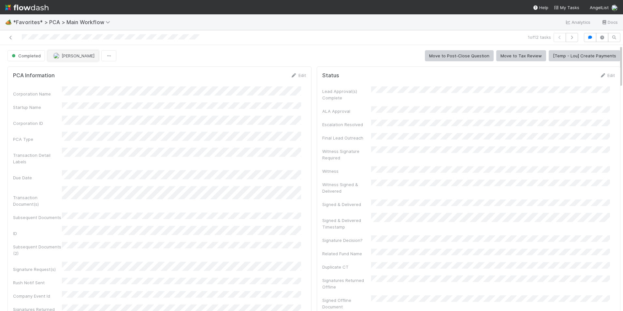
click at [67, 57] on span "[PERSON_NAME]" at bounding box center [78, 55] width 33 height 5
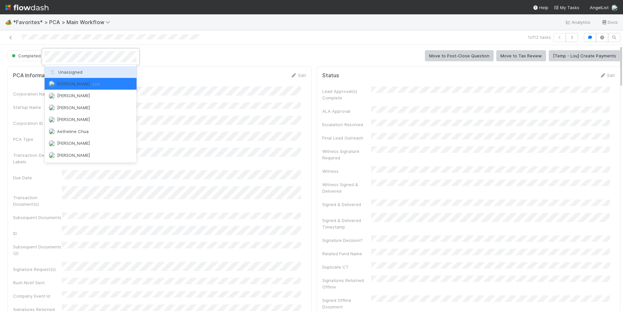
click at [82, 70] on div "Unassigned" at bounding box center [91, 72] width 92 height 12
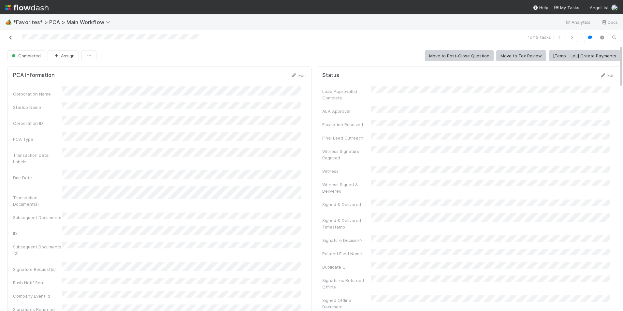
click at [12, 37] on icon at bounding box center [10, 38] width 7 height 4
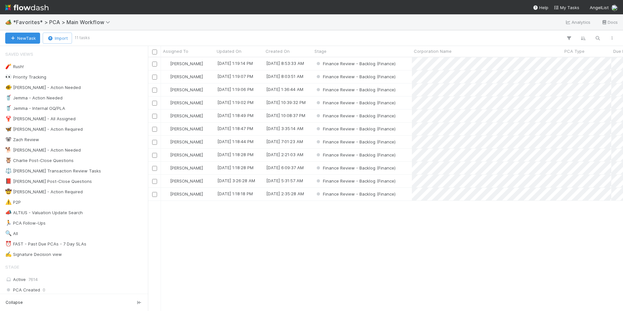
scroll to position [249, 470]
click at [407, 65] on div "Finance Review - Backlog (Finance)" at bounding box center [361, 63] width 99 height 13
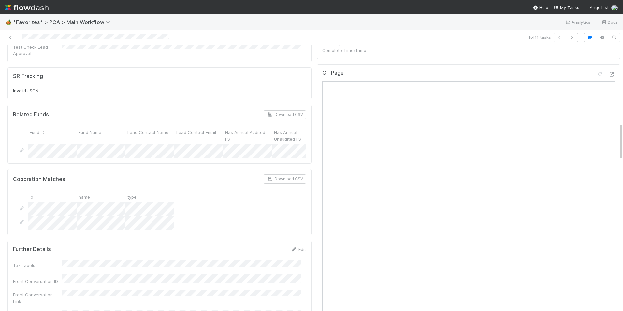
scroll to position [521, 0]
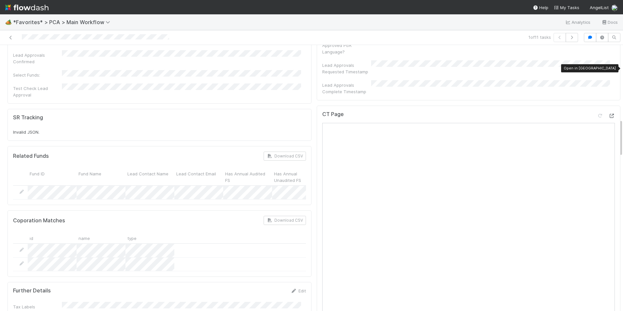
click at [608, 114] on icon at bounding box center [611, 116] width 7 height 4
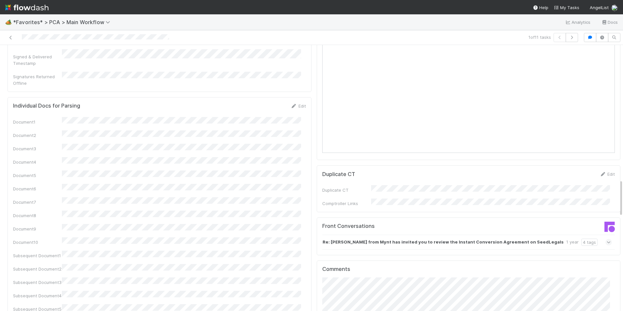
scroll to position [1010, 0]
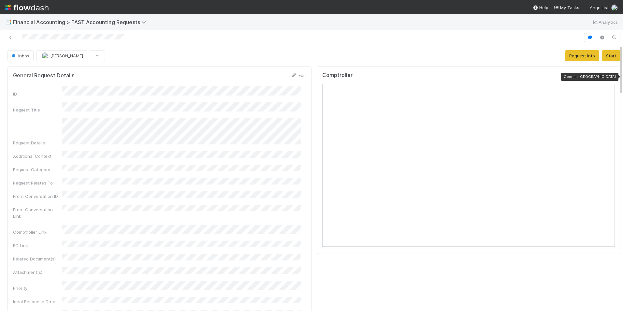
click at [608, 78] on icon at bounding box center [611, 77] width 7 height 4
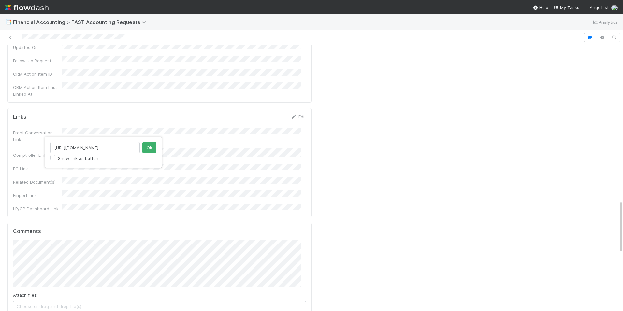
scroll to position [0, 68]
type input "https://flowdash.internal.angellist.com/workflows/BmIppY/tasks/BbsGK8kB"
click at [149, 149] on button "Ok" at bounding box center [149, 147] width 14 height 11
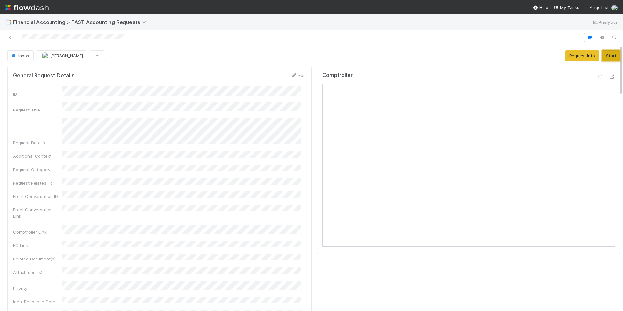
click at [602, 55] on button "Start" at bounding box center [611, 55] width 19 height 11
click at [585, 55] on button "Manager Review" at bounding box center [599, 55] width 43 height 11
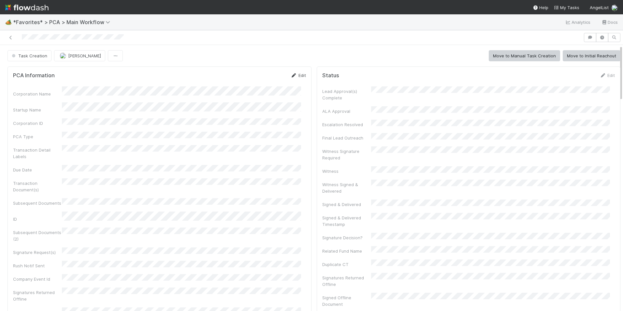
click at [293, 76] on link "Edit" at bounding box center [298, 75] width 15 height 5
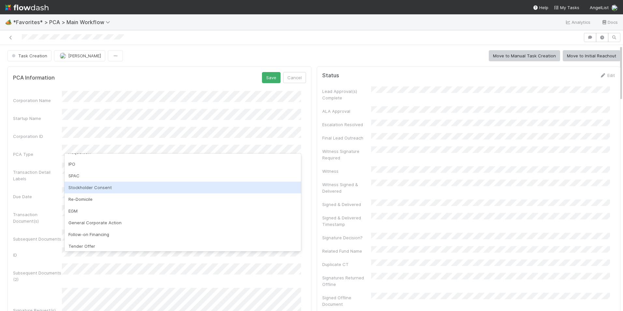
scroll to position [65, 0]
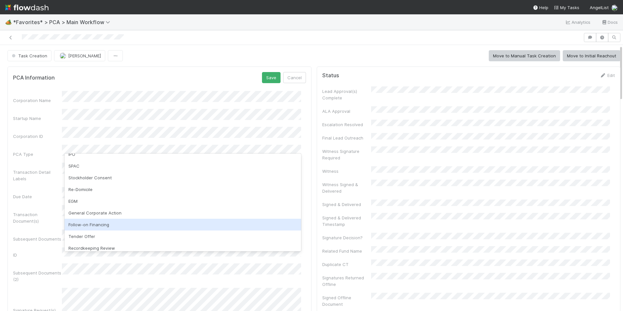
click at [88, 225] on div "Follow-on Financing" at bounding box center [183, 225] width 237 height 12
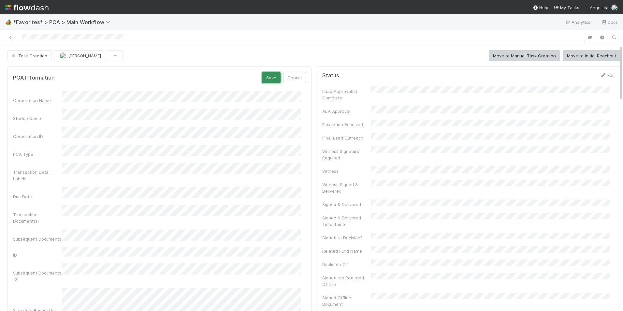
click at [262, 77] on button "Save" at bounding box center [271, 77] width 19 height 11
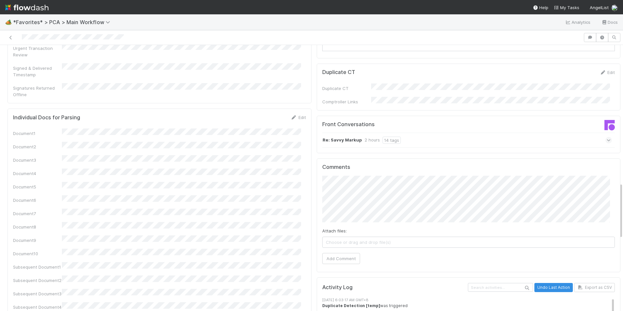
scroll to position [652, 0]
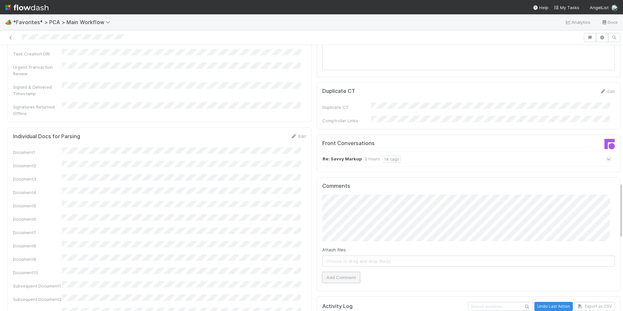
click at [333, 272] on button "Add Comment" at bounding box center [341, 277] width 38 height 11
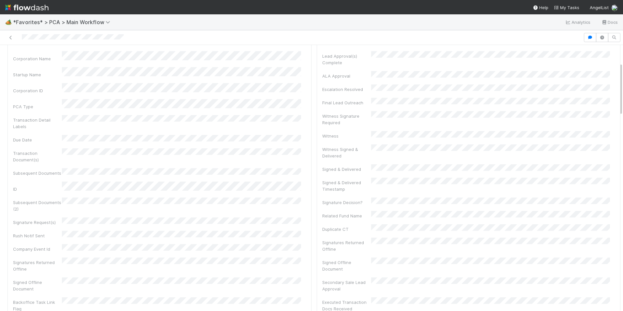
scroll to position [0, 0]
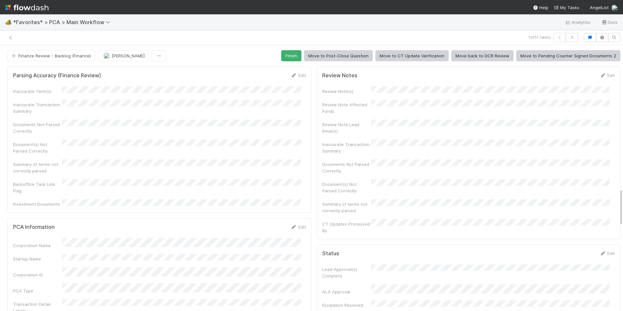
scroll to position [847, 0]
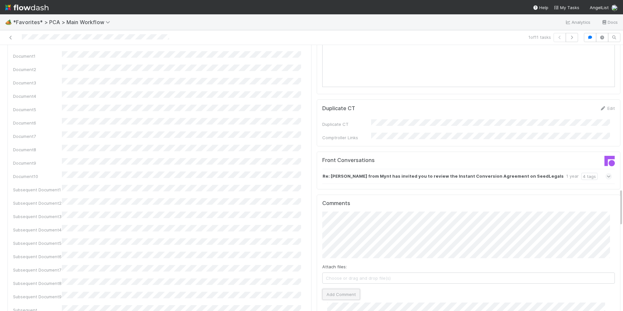
click at [338, 289] on button "Add Comment" at bounding box center [341, 294] width 38 height 11
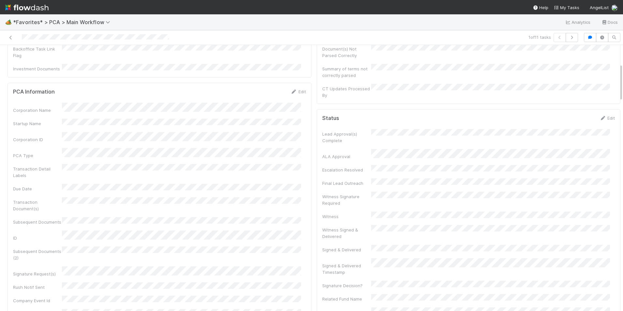
scroll to position [907, 0]
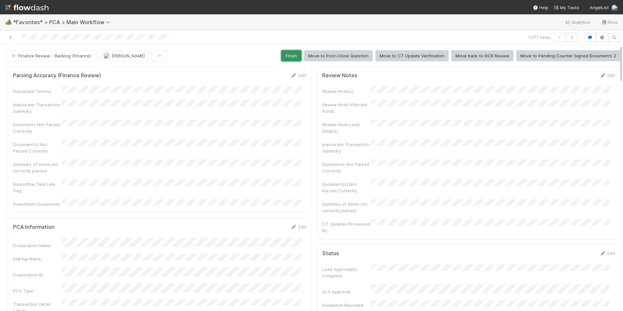
click at [287, 59] on button "Finish" at bounding box center [291, 55] width 20 height 11
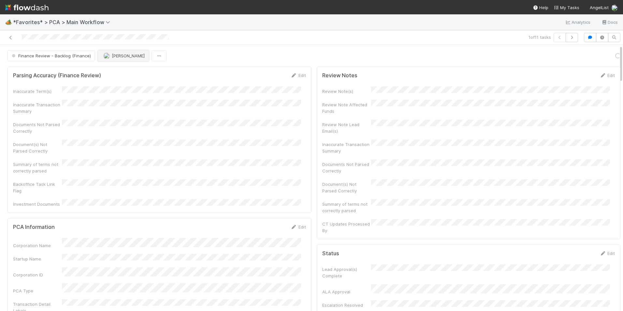
click at [116, 56] on span "[PERSON_NAME]" at bounding box center [128, 55] width 33 height 5
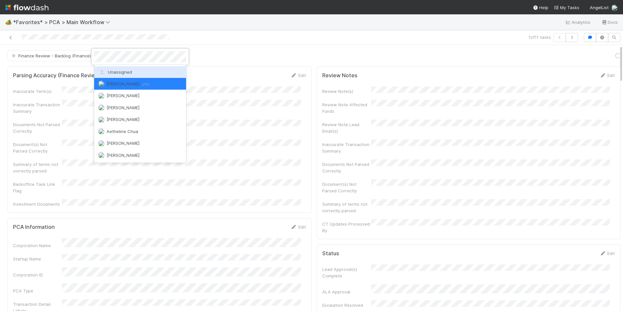
click at [123, 73] on span "Unassigned" at bounding box center [115, 71] width 34 height 5
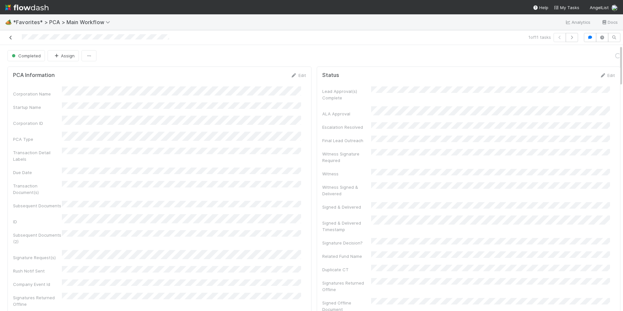
click at [8, 36] on icon at bounding box center [10, 38] width 7 height 4
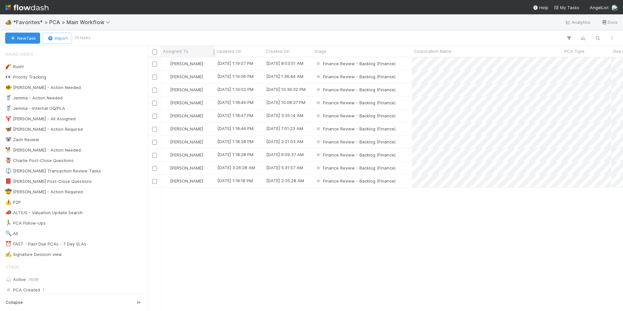
scroll to position [249, 470]
click at [406, 129] on div "Finance Review - Backlog (Finance)" at bounding box center [361, 129] width 99 height 13
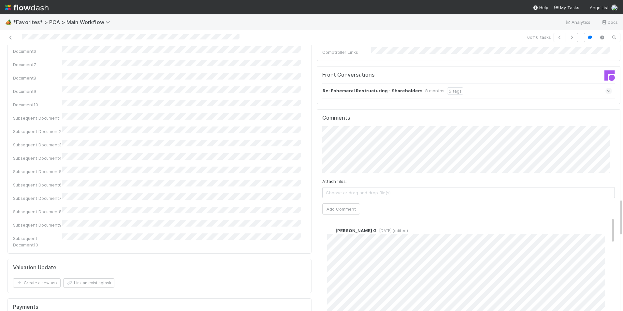
scroll to position [1108, 0]
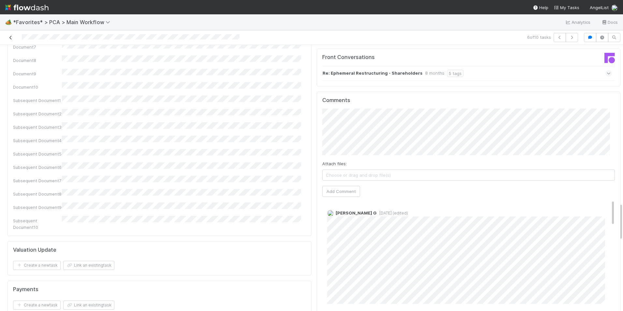
click at [8, 40] on link at bounding box center [10, 37] width 7 height 7
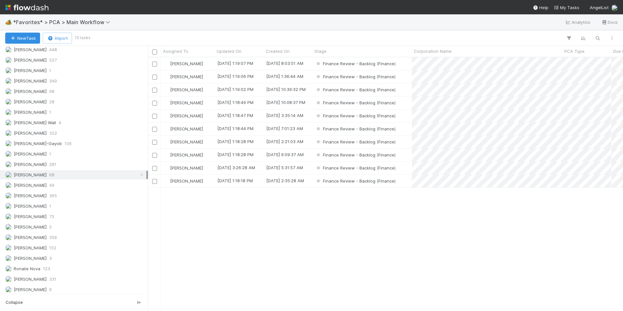
scroll to position [924, 0]
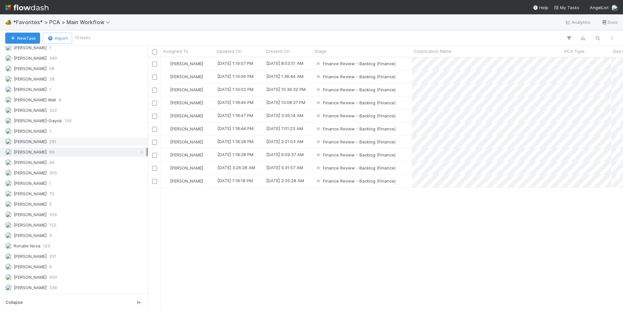
drag, startPoint x: 136, startPoint y: 151, endPoint x: 125, endPoint y: 141, distance: 15.2
click at [138, 151] on icon at bounding box center [141, 152] width 7 height 4
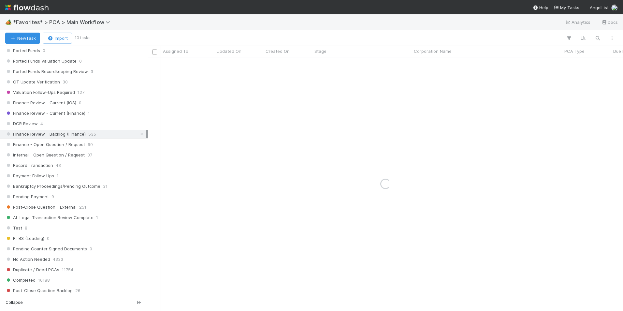
scroll to position [468, 0]
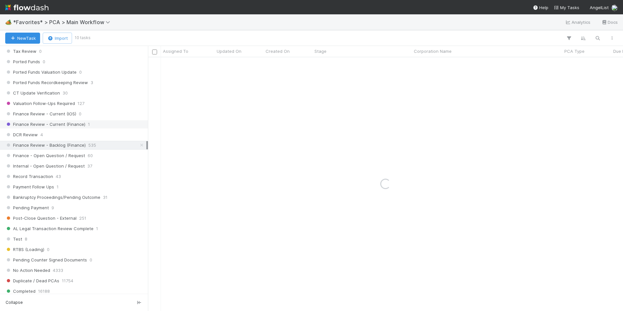
click at [96, 125] on div "Finance Review - Current (Finance) 1" at bounding box center [75, 124] width 141 height 8
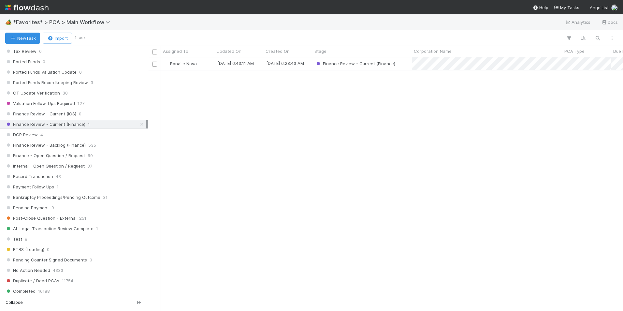
scroll to position [249, 470]
click at [87, 136] on div "DCR Review 4" at bounding box center [75, 135] width 141 height 8
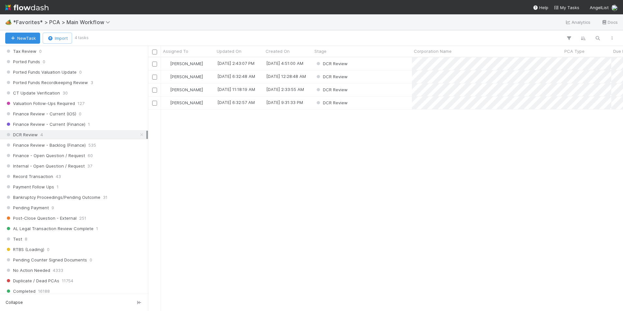
scroll to position [249, 470]
click at [385, 103] on div "DCR Review" at bounding box center [361, 102] width 99 height 13
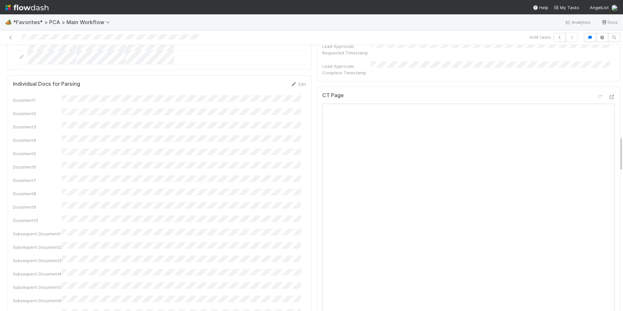
scroll to position [684, 0]
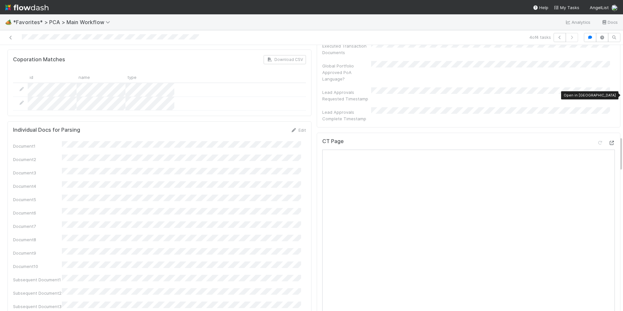
click at [608, 141] on icon at bounding box center [611, 143] width 7 height 4
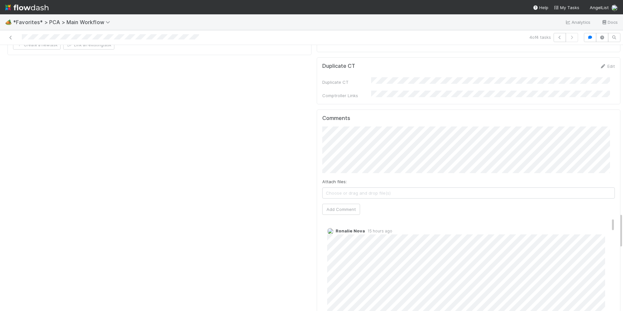
scroll to position [1238, 0]
click at [346, 208] on button "Add Comment" at bounding box center [341, 213] width 38 height 11
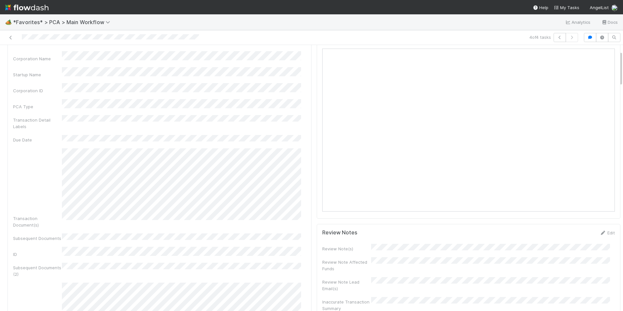
scroll to position [0, 0]
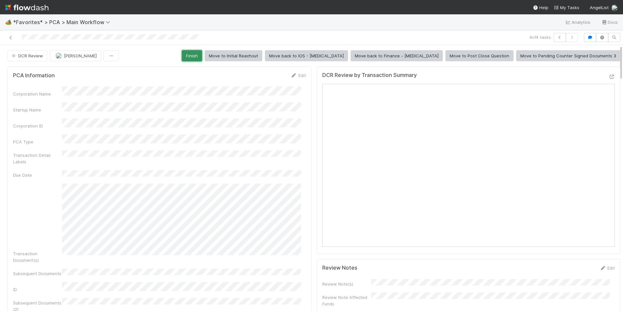
click at [202, 56] on button "Finish" at bounding box center [192, 55] width 20 height 11
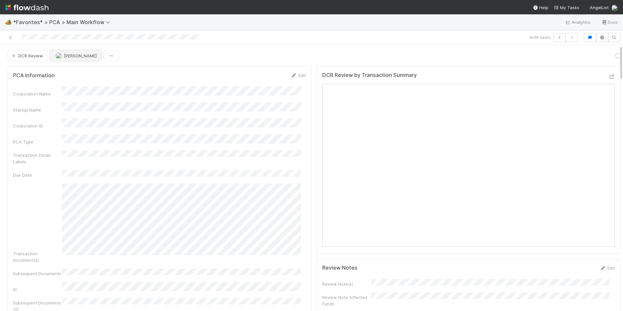
click at [70, 54] on span "[PERSON_NAME]" at bounding box center [80, 55] width 33 height 5
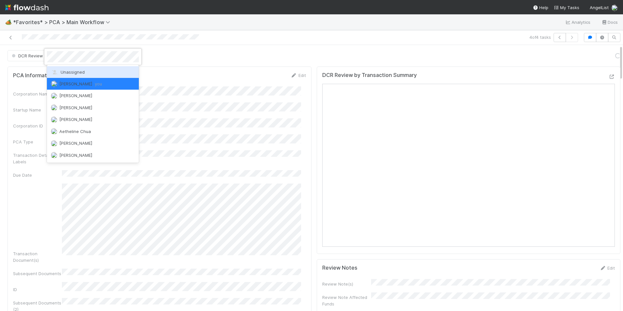
click at [81, 72] on span "Unassigned" at bounding box center [68, 71] width 34 height 5
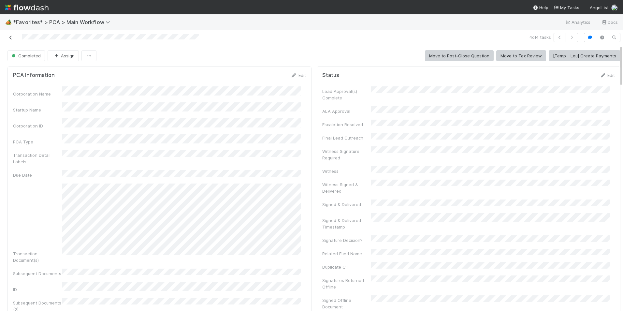
click at [12, 37] on icon at bounding box center [10, 38] width 7 height 4
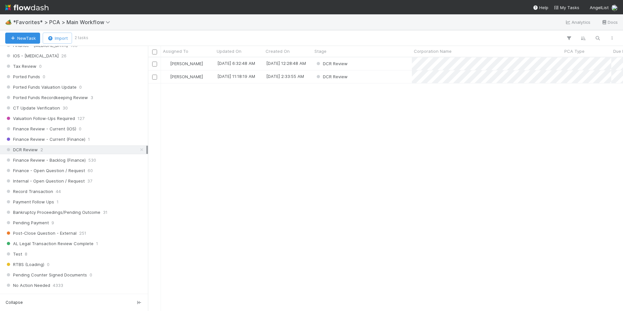
scroll to position [456, 0]
click at [110, 156] on div "Finance Review - Backlog (Finance) 530" at bounding box center [75, 157] width 141 height 8
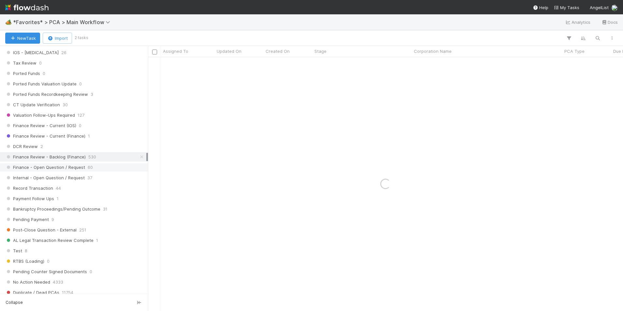
click at [107, 167] on div "Finance - Open Question / Request 60" at bounding box center [75, 167] width 141 height 8
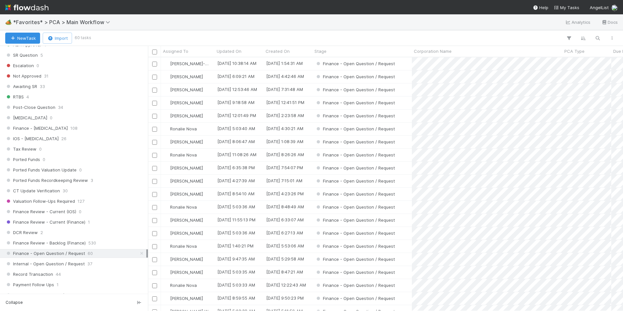
scroll to position [249, 470]
click at [189, 51] on div "Assigned To" at bounding box center [188, 51] width 50 height 7
click at [198, 58] on div "Sort A → Z Sort Z → A" at bounding box center [200, 68] width 74 height 25
click at [199, 62] on div "Sort A → Z" at bounding box center [200, 64] width 74 height 10
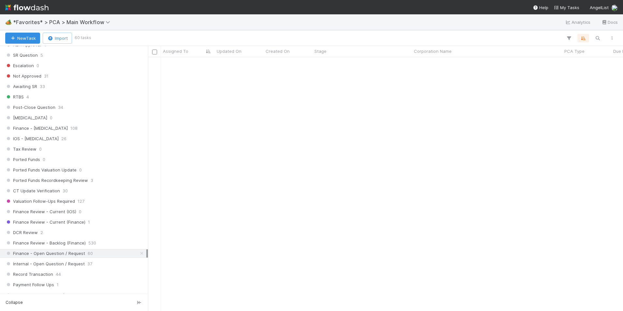
scroll to position [240, 0]
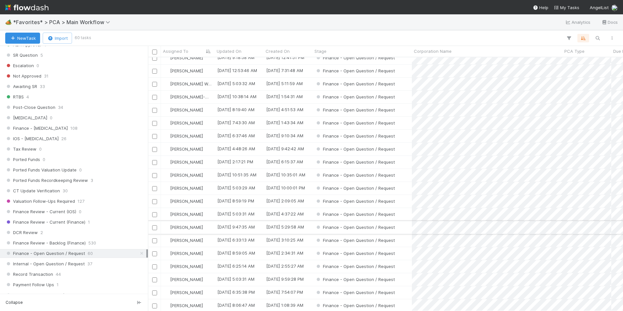
click at [407, 227] on div "Finance - Open Question / Request" at bounding box center [361, 227] width 99 height 13
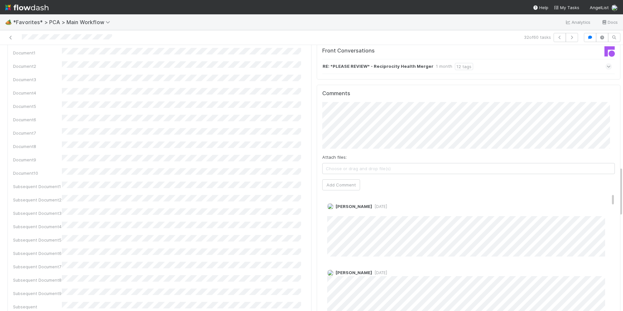
scroll to position [619, 0]
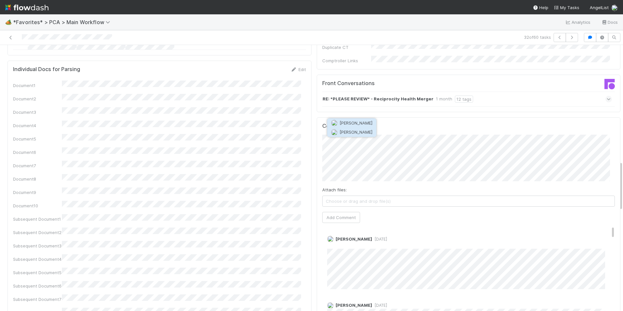
click at [354, 134] on span "[PERSON_NAME]" at bounding box center [355, 131] width 33 height 5
click at [344, 212] on button "Add Comment" at bounding box center [341, 217] width 38 height 11
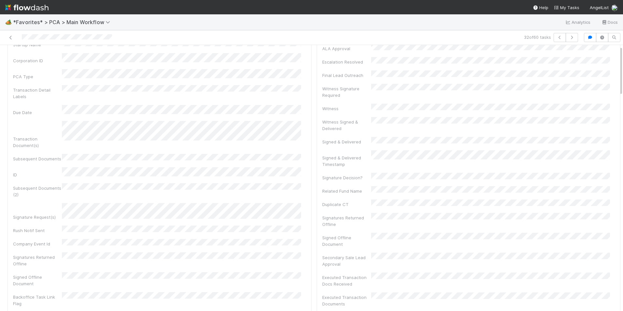
scroll to position [0, 0]
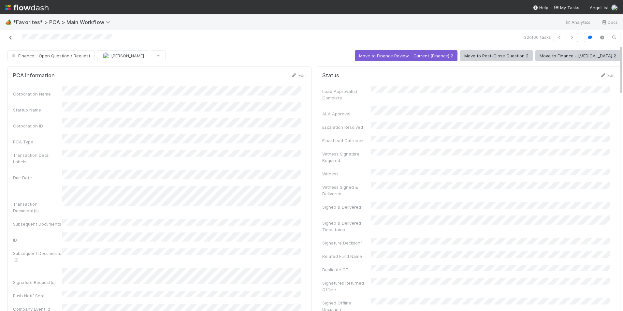
click at [10, 38] on icon at bounding box center [10, 38] width 7 height 4
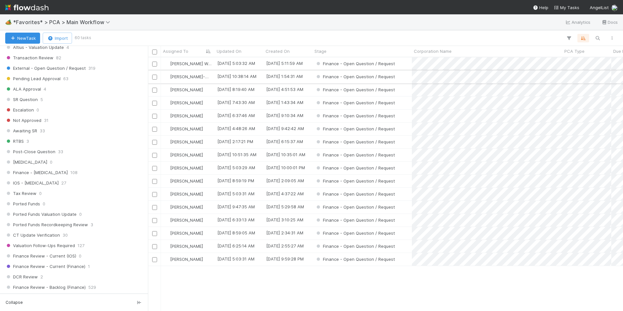
scroll to position [195, 0]
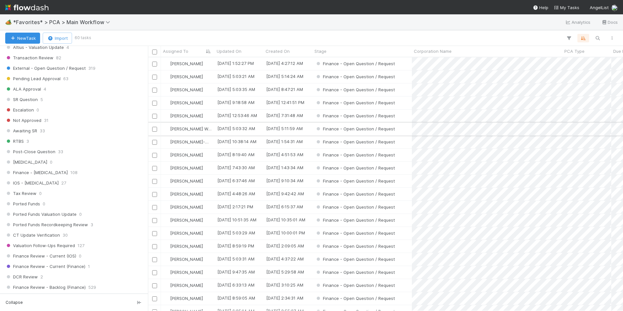
click at [404, 127] on div "Finance - Open Question / Request" at bounding box center [361, 129] width 99 height 13
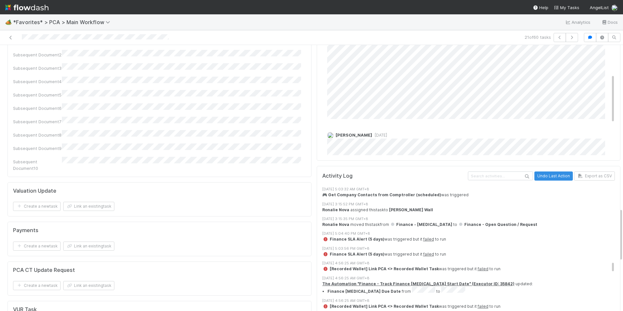
scroll to position [1890, 0]
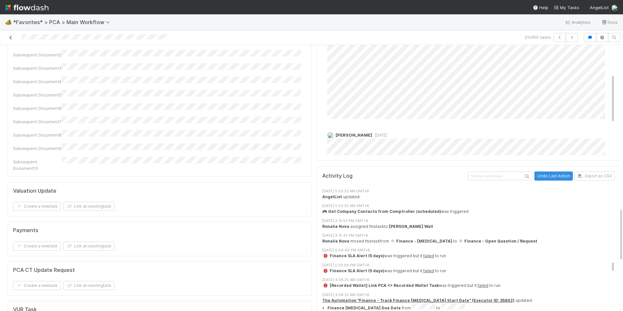
click at [11, 39] on icon at bounding box center [10, 38] width 7 height 4
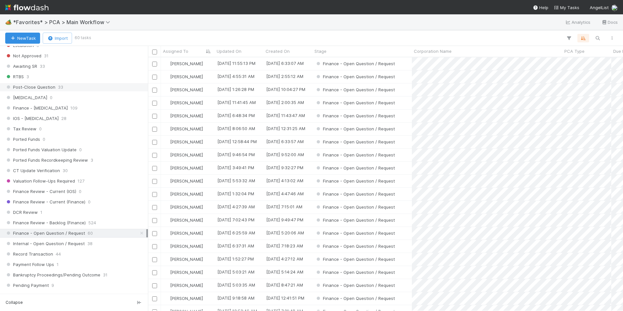
scroll to position [391, 0]
click at [41, 210] on span "1" at bounding box center [41, 212] width 2 height 8
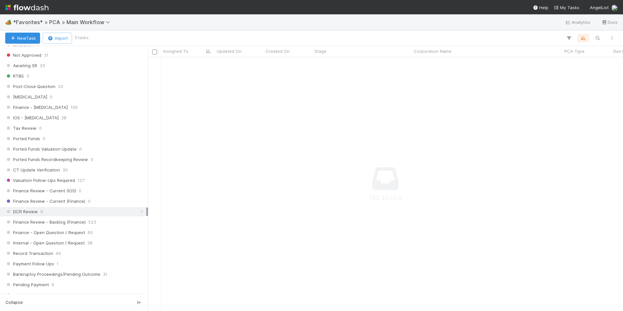
scroll to position [244, 470]
click at [85, 201] on div "Finance Review - Current (Finance) 0" at bounding box center [75, 201] width 141 height 8
click at [85, 190] on div "Finance Review - Current (IOS) 0" at bounding box center [75, 191] width 141 height 8
click at [89, 200] on span "0" at bounding box center [89, 201] width 3 height 8
click at [84, 210] on div "DCR Review 0" at bounding box center [75, 212] width 141 height 8
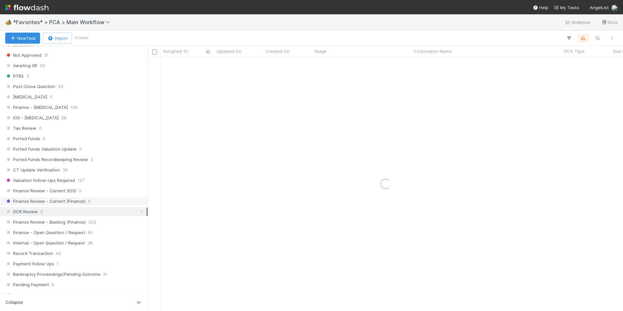
click at [89, 200] on div "Finance Review - Current (Finance) 0" at bounding box center [75, 201] width 141 height 8
click at [90, 191] on div "Finance Review - Current (IOS) 0" at bounding box center [75, 191] width 141 height 8
click at [90, 201] on div "Finance Review - Current (Finance) 0" at bounding box center [75, 201] width 141 height 8
click at [67, 216] on div "Stage Active 7593 PCA Created 0 Task Creation 1 Manual Task Creation 3 Duplicat…" at bounding box center [74, 152] width 148 height 566
click at [69, 212] on div "DCR Review 0" at bounding box center [75, 212] width 141 height 8
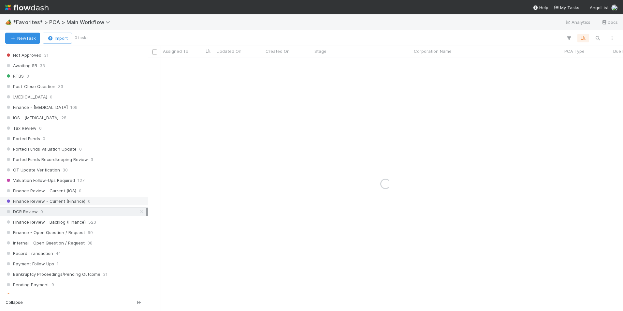
click at [77, 197] on div "Finance Review - Current (Finance) 0" at bounding box center [74, 201] width 148 height 9
click at [84, 191] on div "Finance Review - Current (IOS) 0" at bounding box center [75, 191] width 141 height 8
click at [83, 201] on span "Finance Review - Current (Finance)" at bounding box center [45, 201] width 80 height 8
click at [79, 213] on div "DCR Review 0" at bounding box center [75, 212] width 141 height 8
